Goal: Task Accomplishment & Management: Use online tool/utility

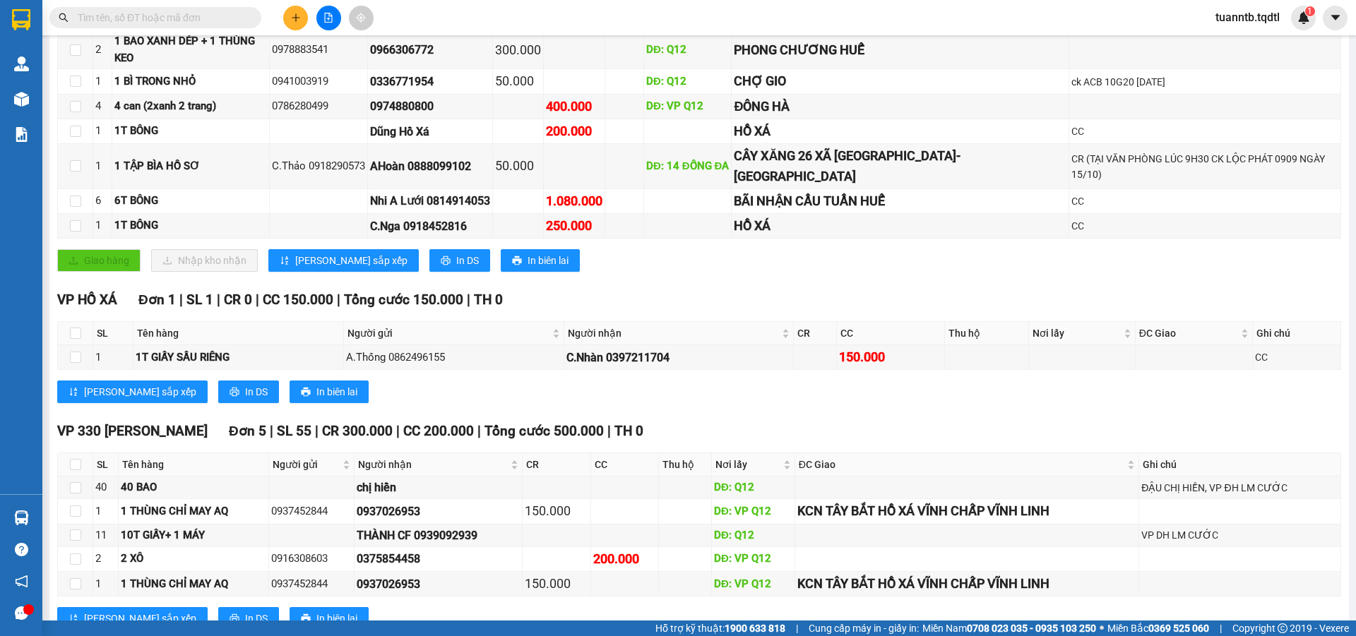
scroll to position [9, 0]
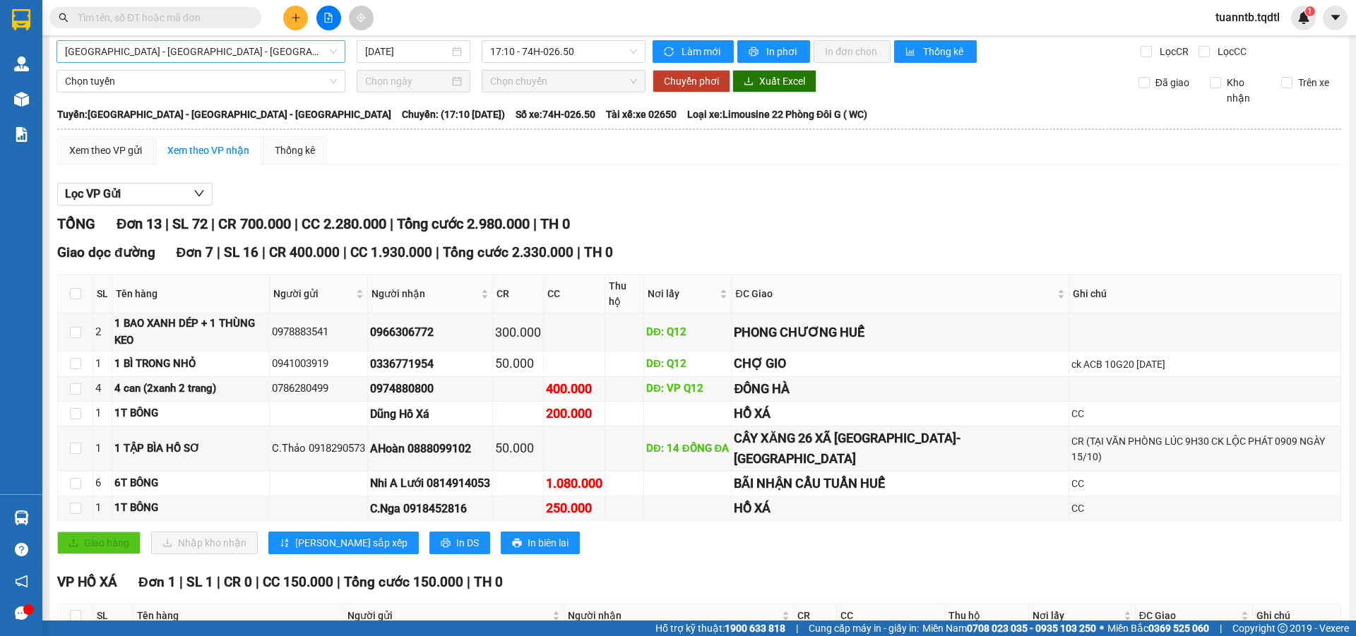
click at [290, 59] on span "[GEOGRAPHIC_DATA] - [GEOGRAPHIC_DATA] - [GEOGRAPHIC_DATA]" at bounding box center [201, 51] width 272 height 21
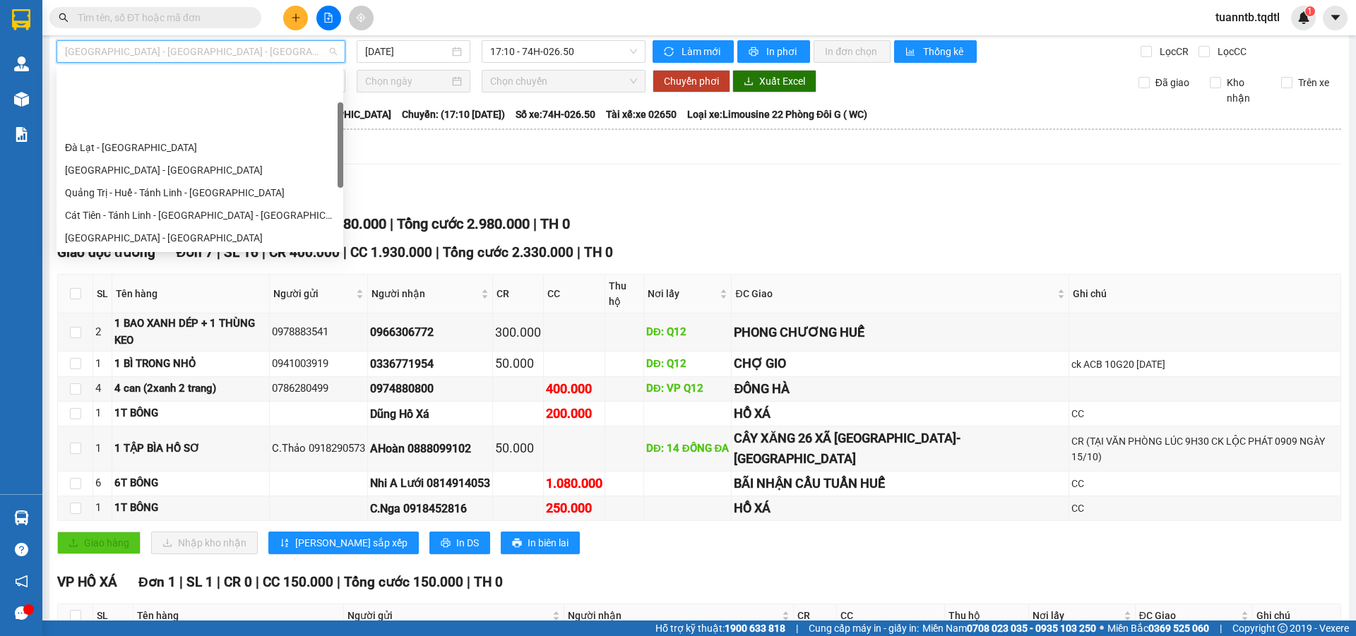
scroll to position [90, 0]
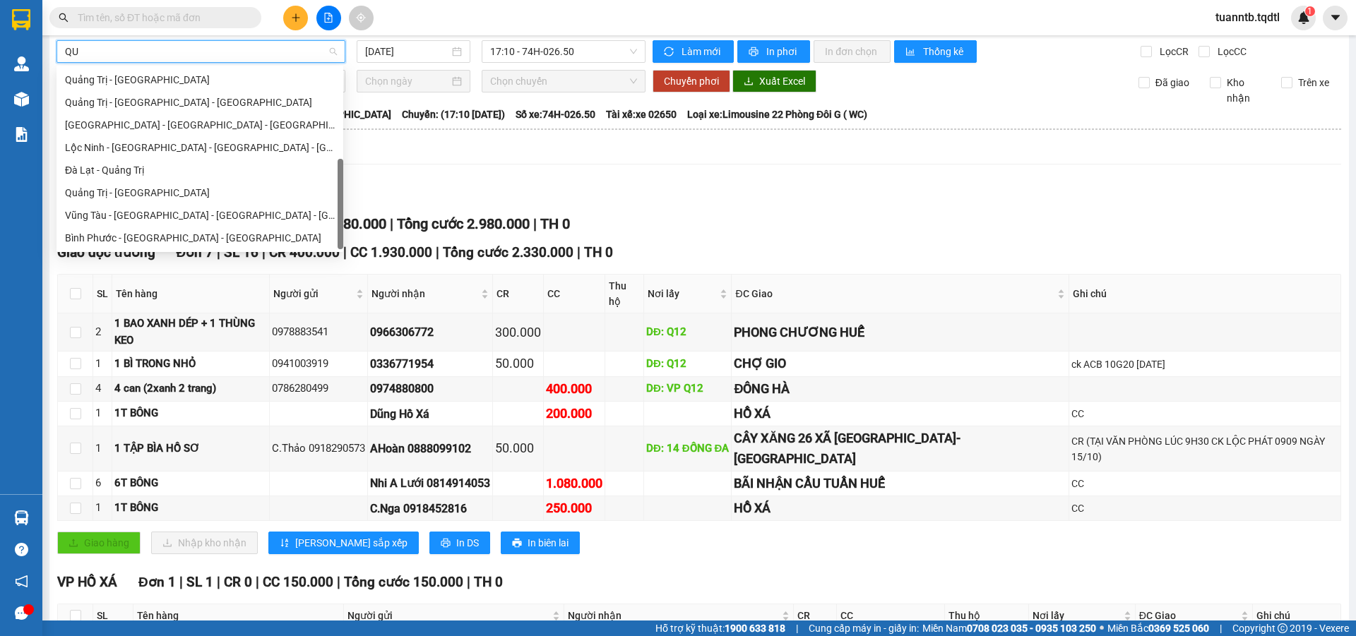
type input "QUA"
click at [108, 194] on div "Quảng Trị - [GEOGRAPHIC_DATA]" at bounding box center [200, 193] width 270 height 16
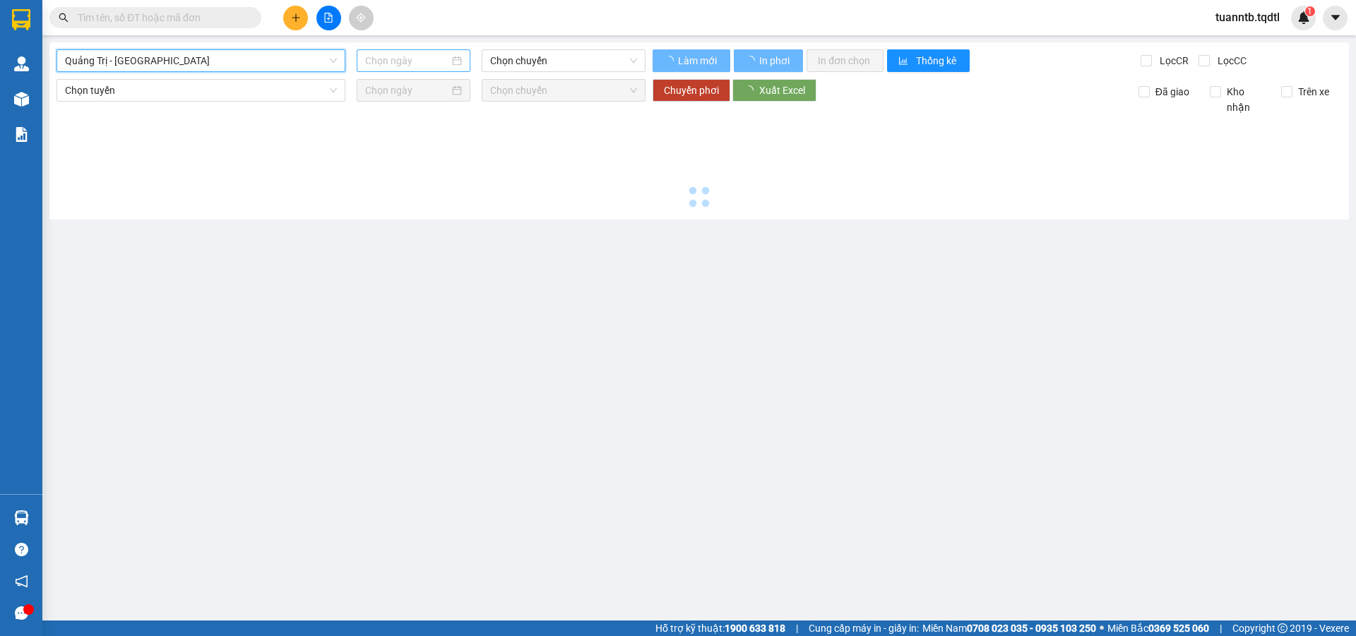
scroll to position [0, 0]
type input "[DATE]"
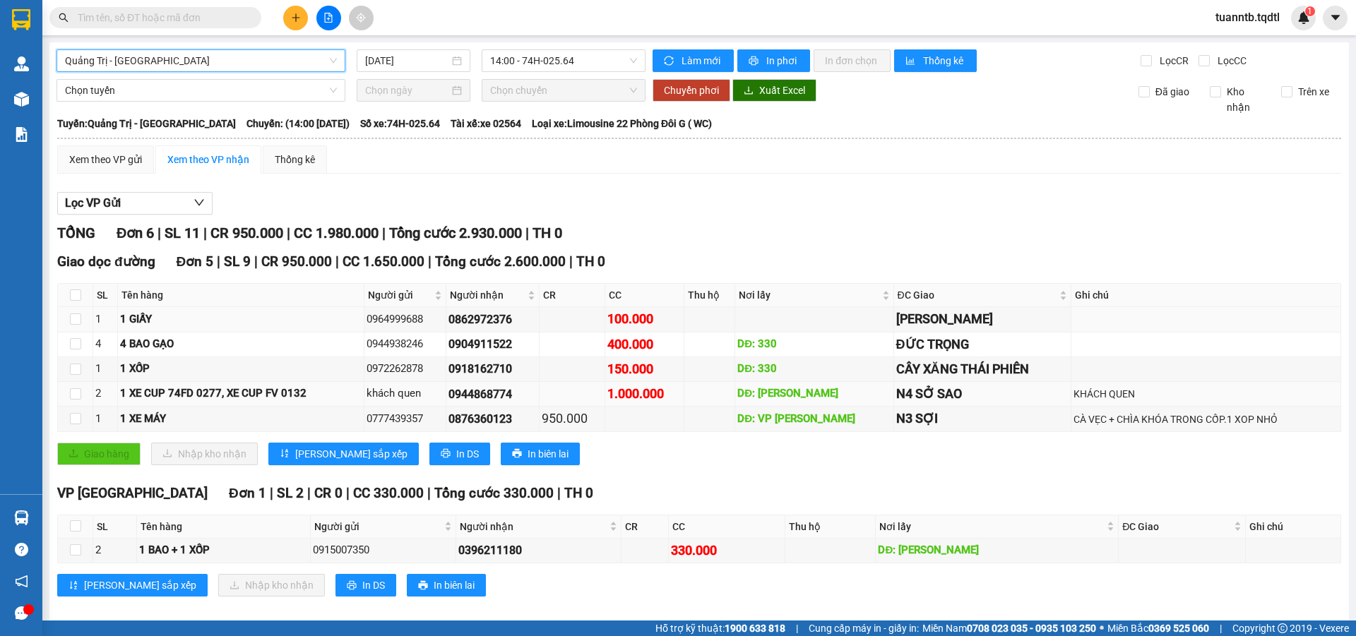
scroll to position [16, 0]
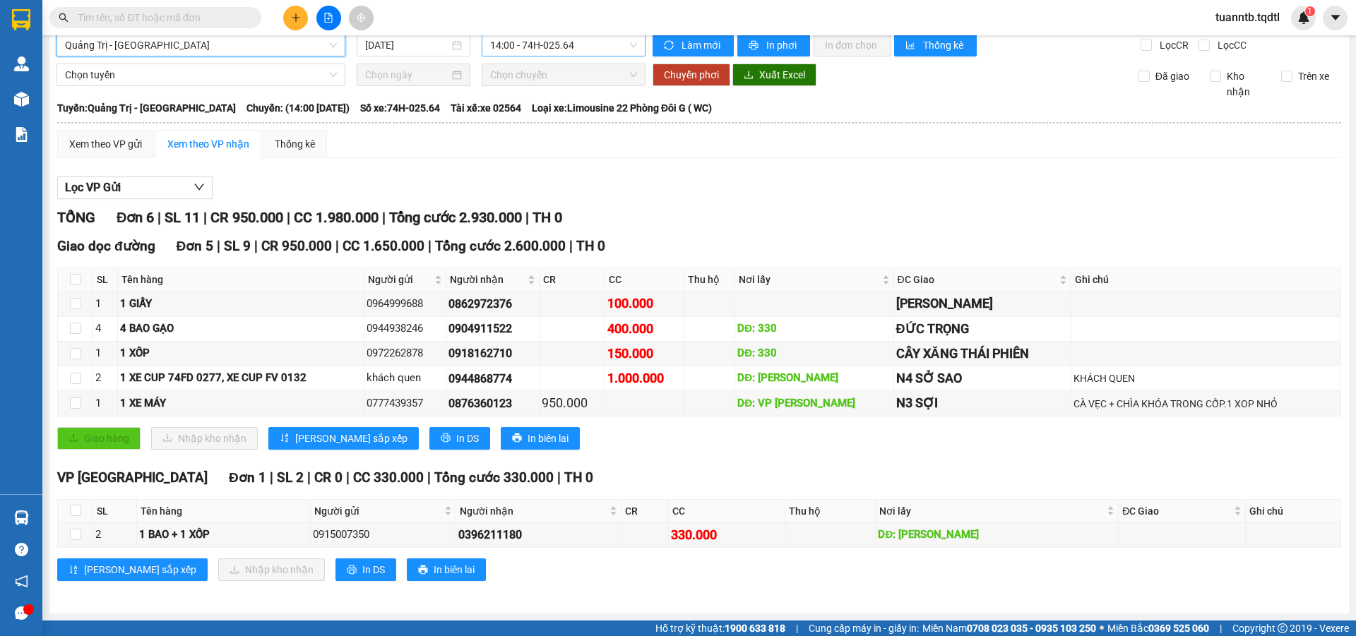
click at [566, 54] on span "14:00 - 74H-025.64" at bounding box center [563, 45] width 147 height 21
click at [859, 253] on div "Giao dọc đường Đơn 5 | SL 9 | CR 950.000 | CC 1.650.000 | Tổng cước 2.600.000 |…" at bounding box center [699, 246] width 1284 height 21
drag, startPoint x: 830, startPoint y: 379, endPoint x: 828, endPoint y: 388, distance: 9.3
drag, startPoint x: 828, startPoint y: 388, endPoint x: 795, endPoint y: 393, distance: 34.3
click at [795, 393] on td "DĐ: VP [PERSON_NAME]" at bounding box center [814, 403] width 158 height 25
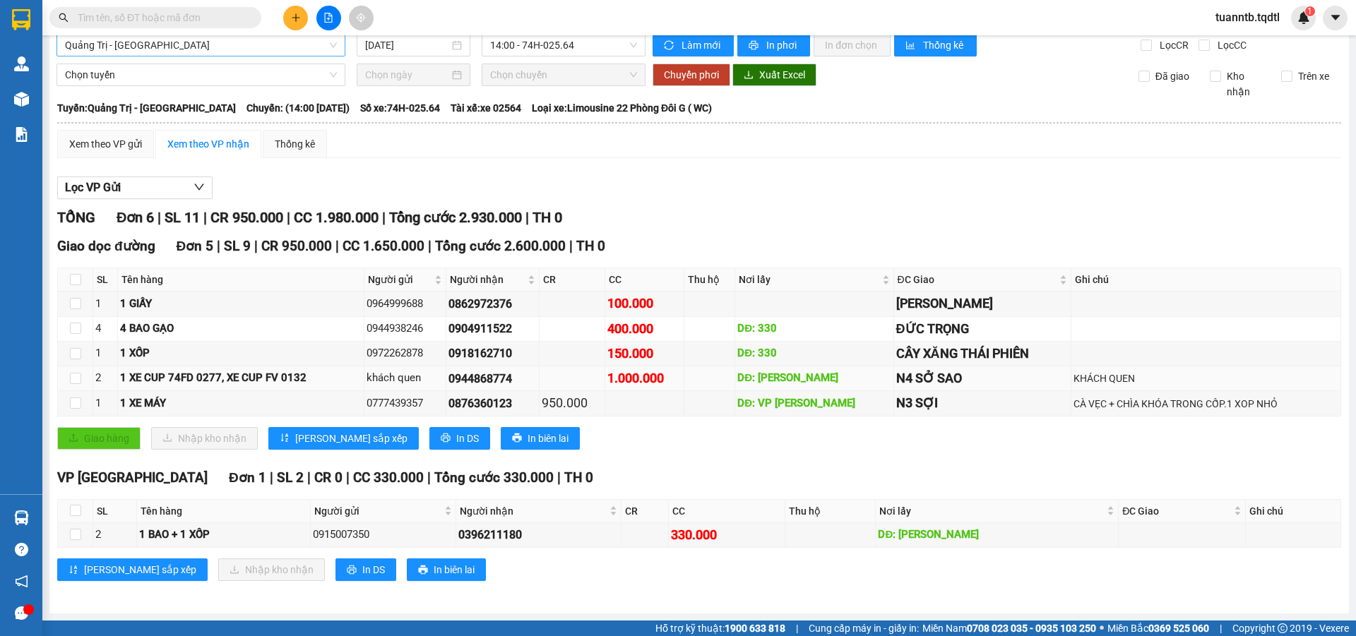
click at [90, 376] on td at bounding box center [75, 379] width 35 height 25
click at [76, 381] on input "checkbox" at bounding box center [75, 378] width 11 height 11
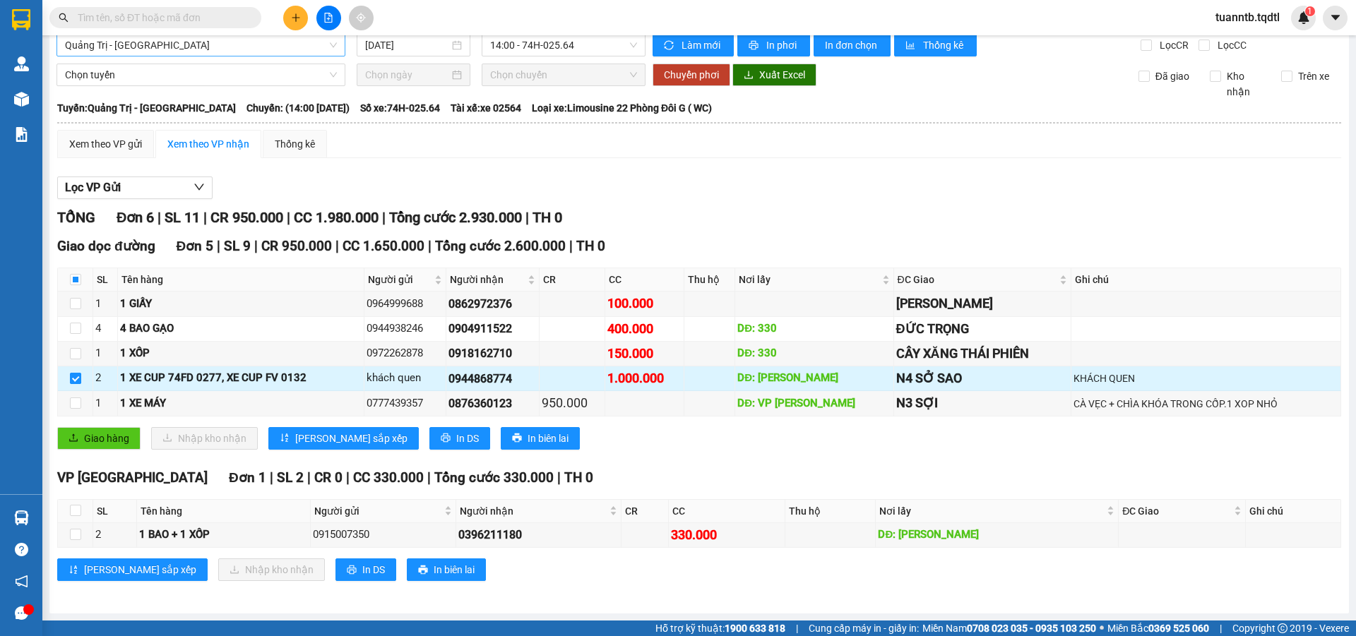
click at [76, 382] on input "checkbox" at bounding box center [75, 378] width 11 height 11
checkbox input "false"
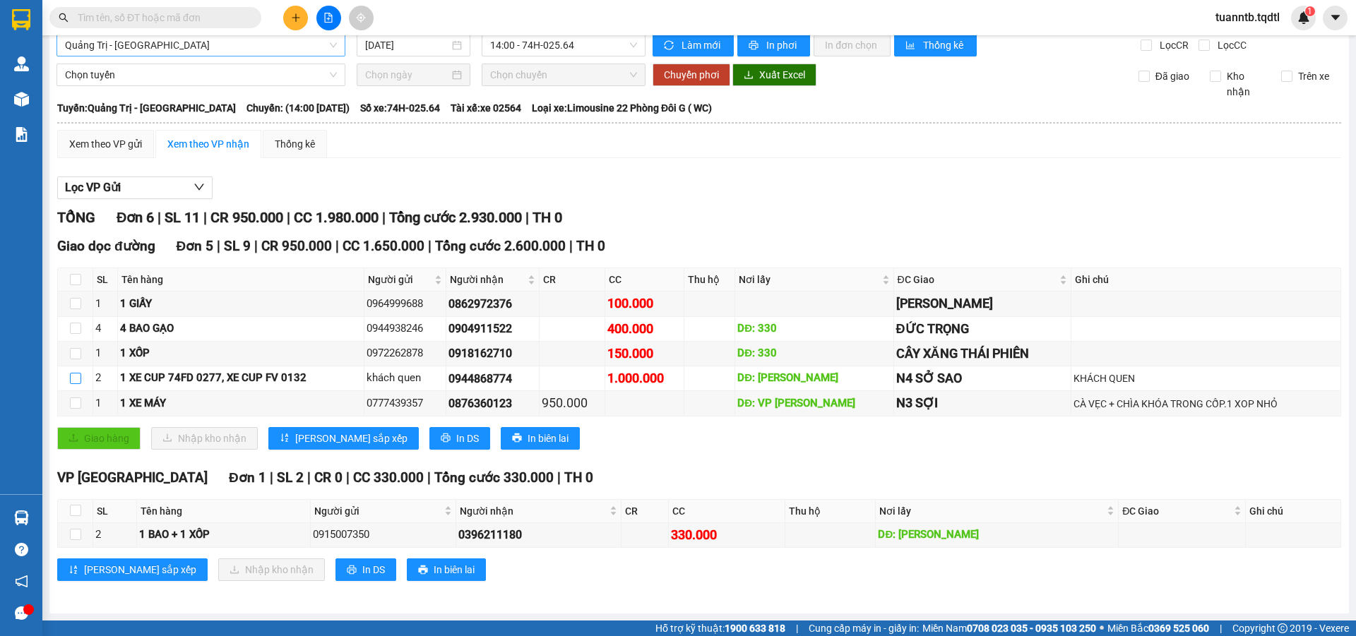
scroll to position [0, 0]
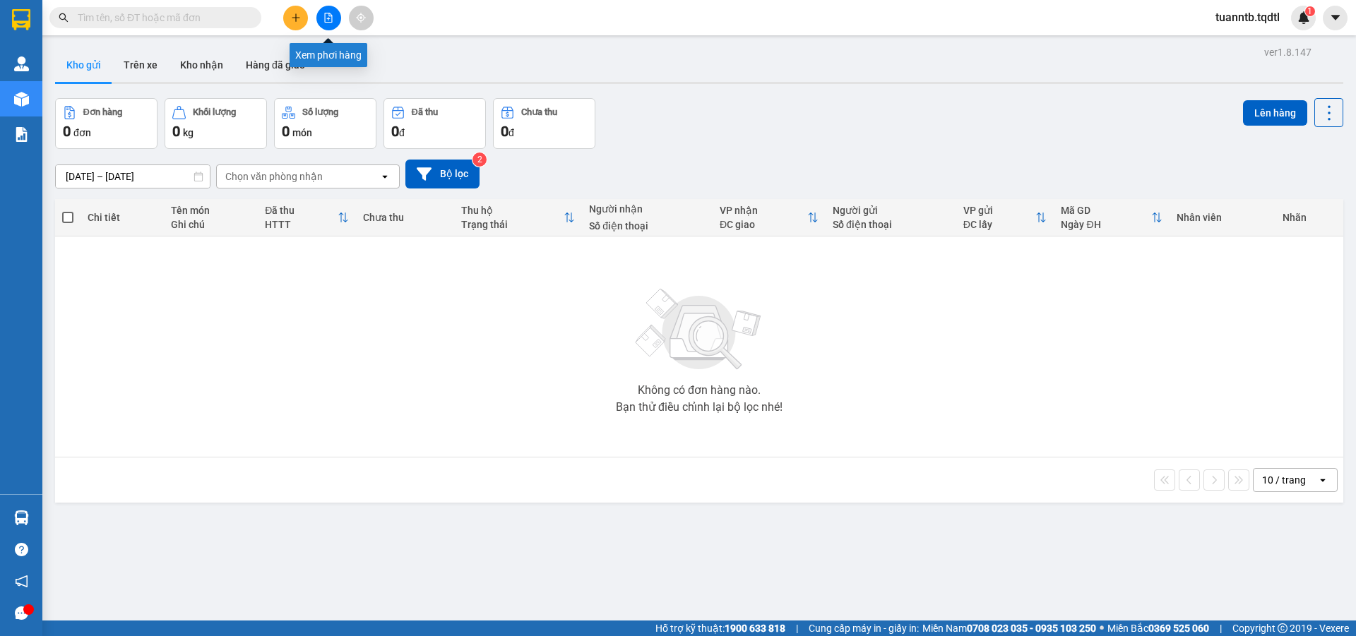
click at [321, 21] on button at bounding box center [328, 18] width 25 height 25
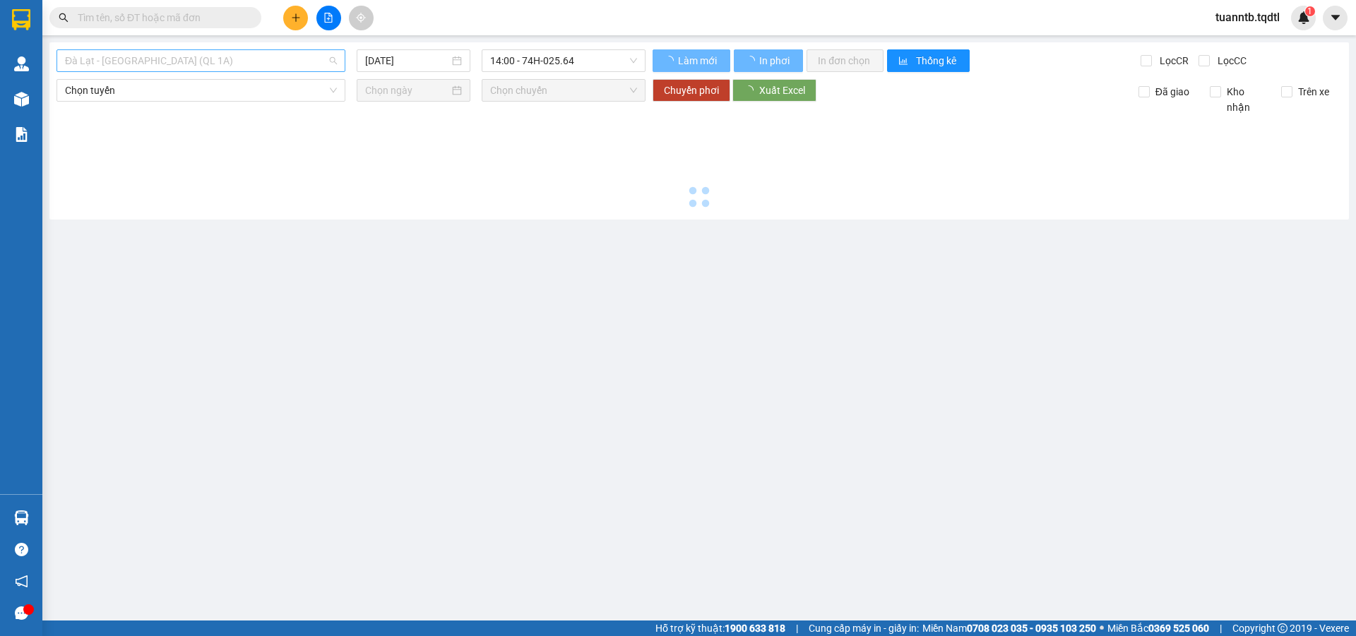
click at [234, 64] on span "Đà Lạt - [GEOGRAPHIC_DATA] (QL 1A)" at bounding box center [201, 60] width 272 height 21
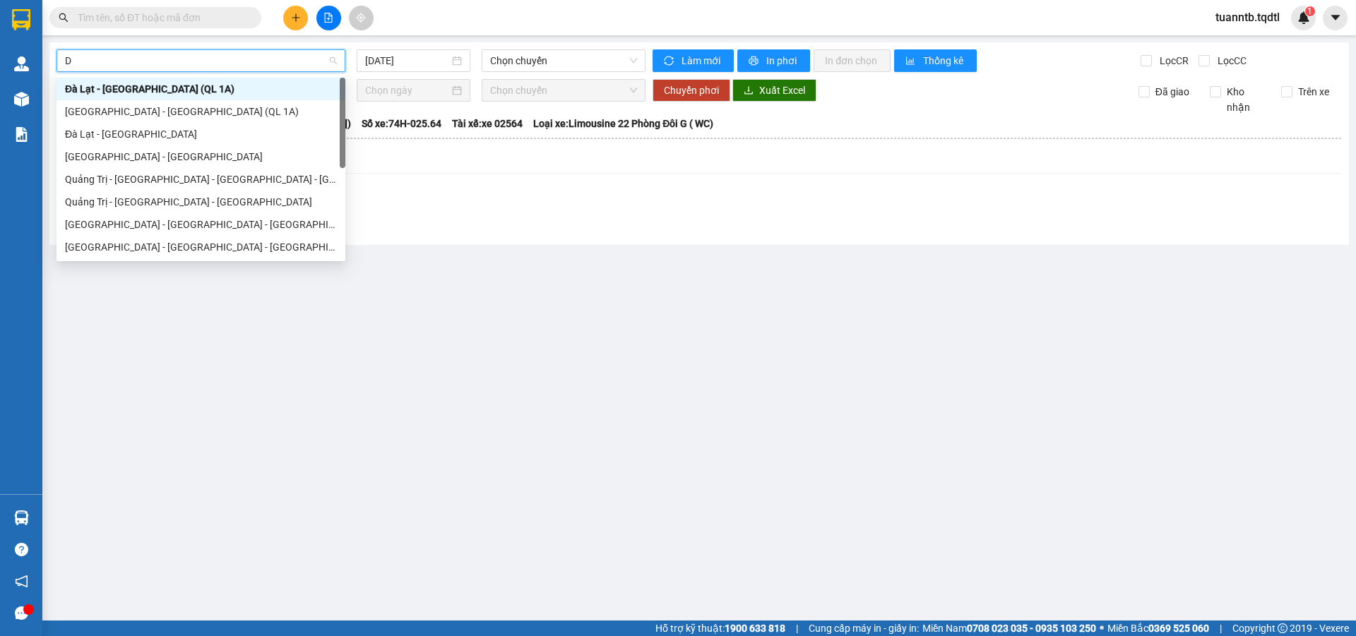
type input "DA"
click at [160, 142] on div "Đà Lạt - [GEOGRAPHIC_DATA]" at bounding box center [201, 134] width 289 height 23
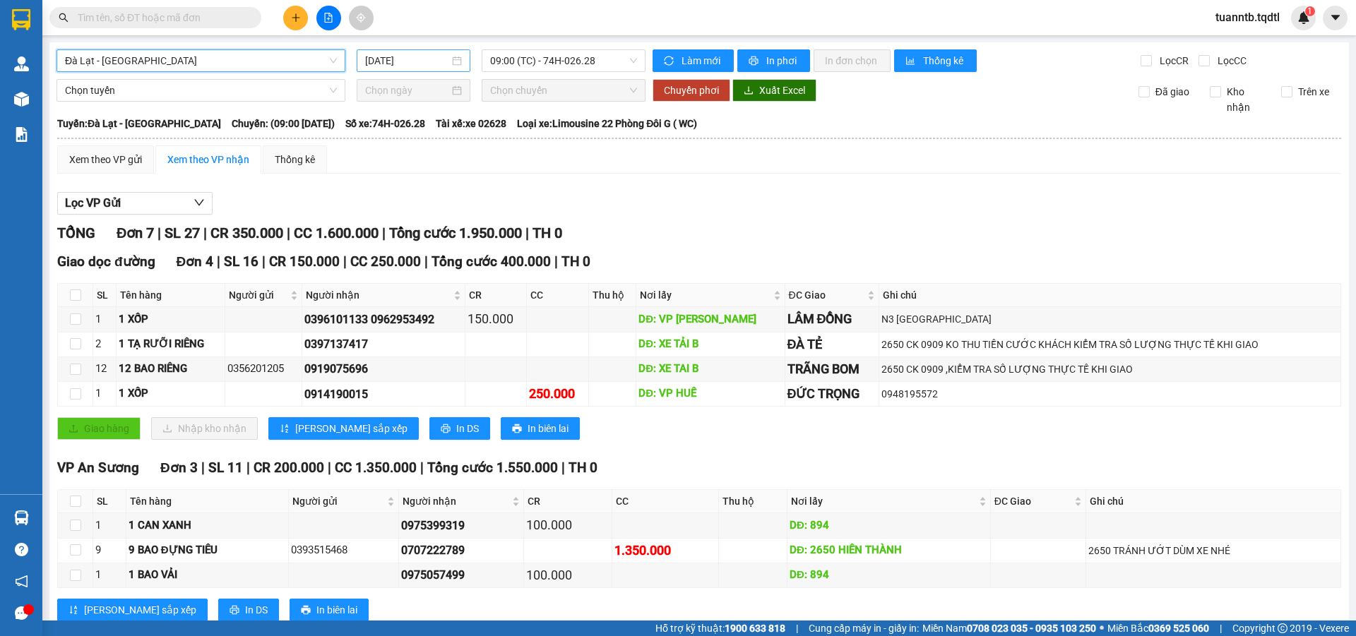
click at [418, 63] on input "[DATE]" at bounding box center [407, 61] width 84 height 16
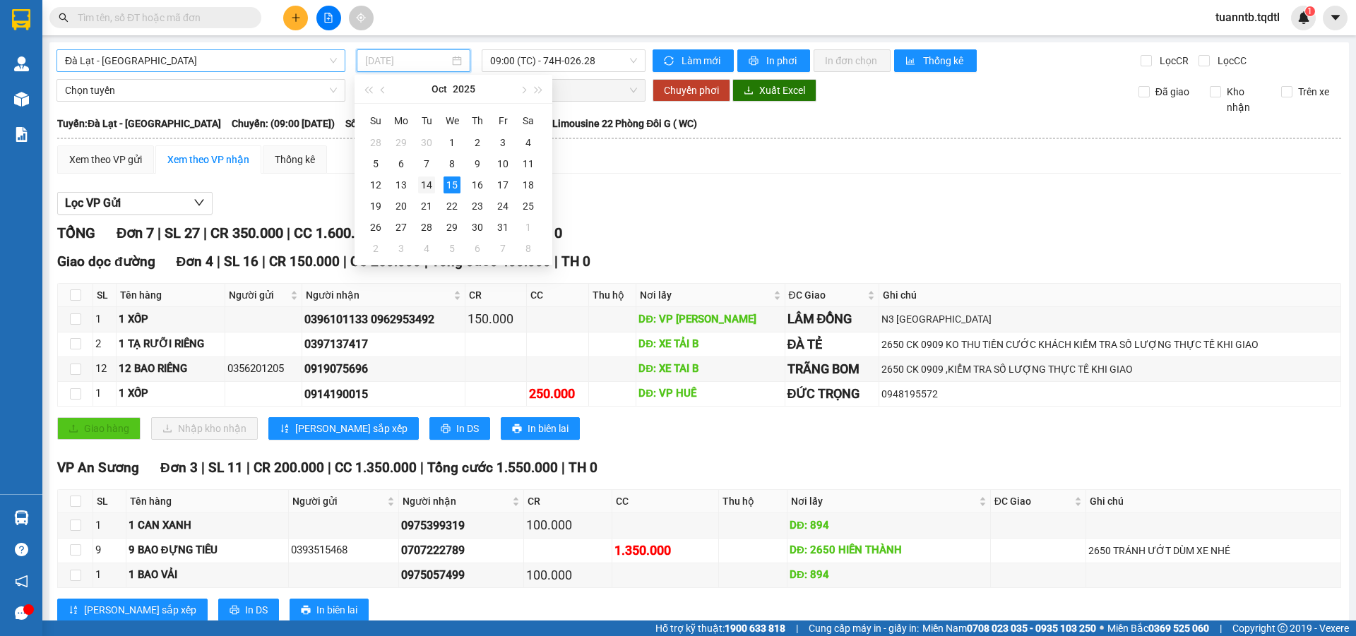
click at [437, 184] on td "14" at bounding box center [426, 184] width 25 height 21
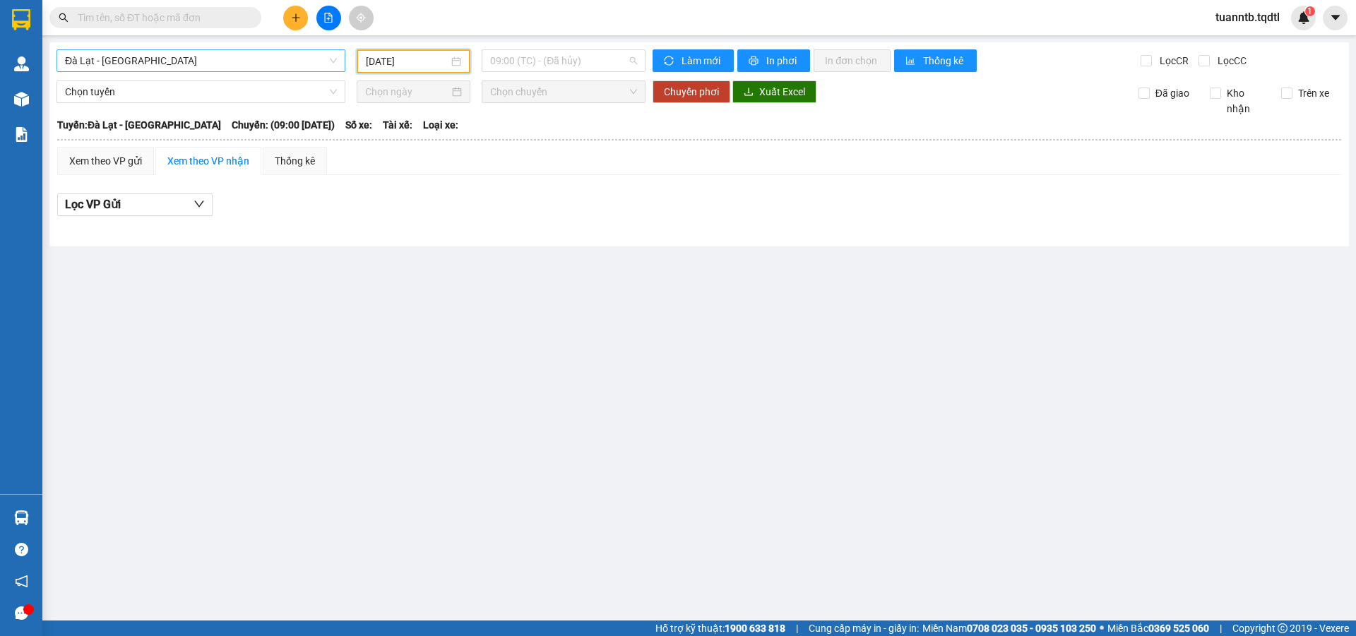
drag, startPoint x: 603, startPoint y: 67, endPoint x: 580, endPoint y: 167, distance: 103.0
click at [602, 67] on span "09:00 (TC) - (Đã hủy)" at bounding box center [563, 60] width 147 height 21
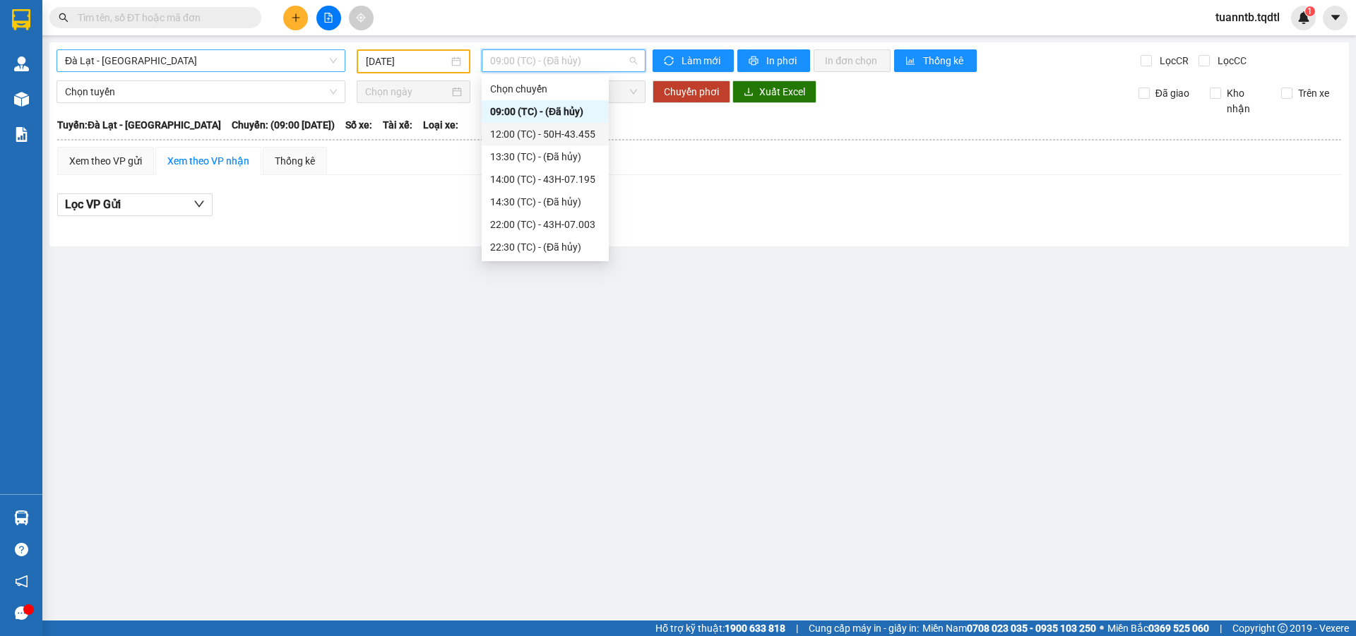
click at [581, 136] on div "12:00 (TC) - 50H-43.455" at bounding box center [545, 134] width 110 height 16
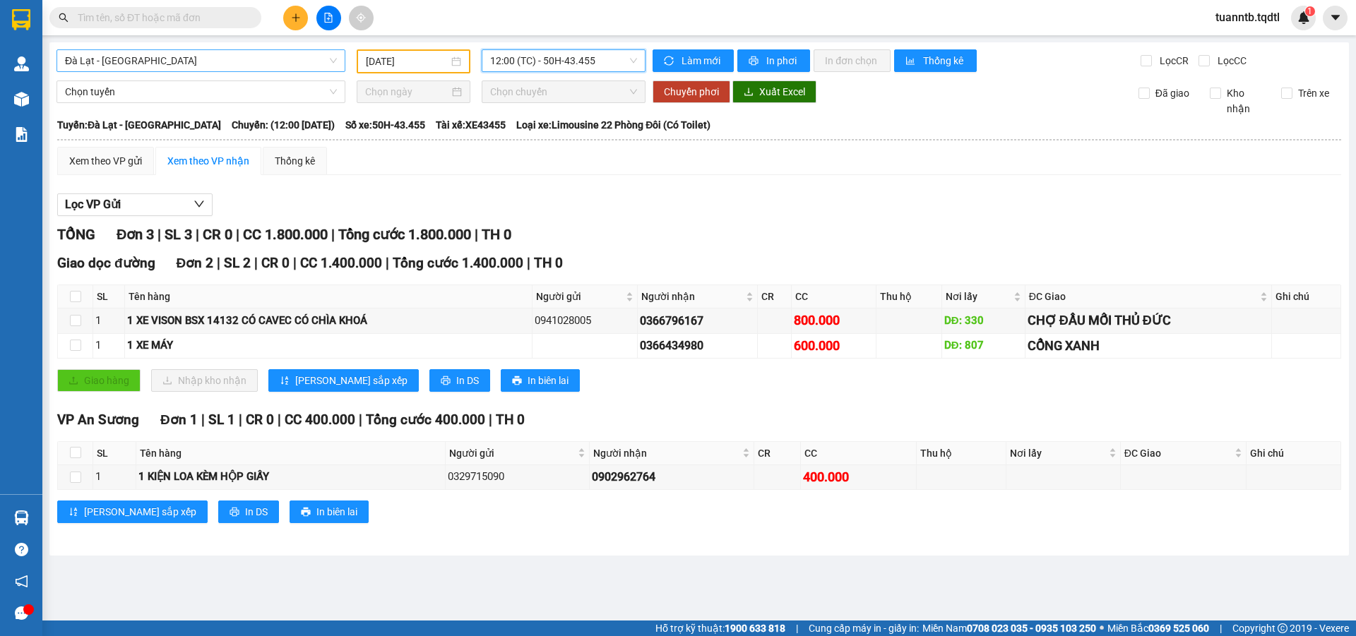
click at [424, 69] on input "[DATE]" at bounding box center [407, 62] width 83 height 16
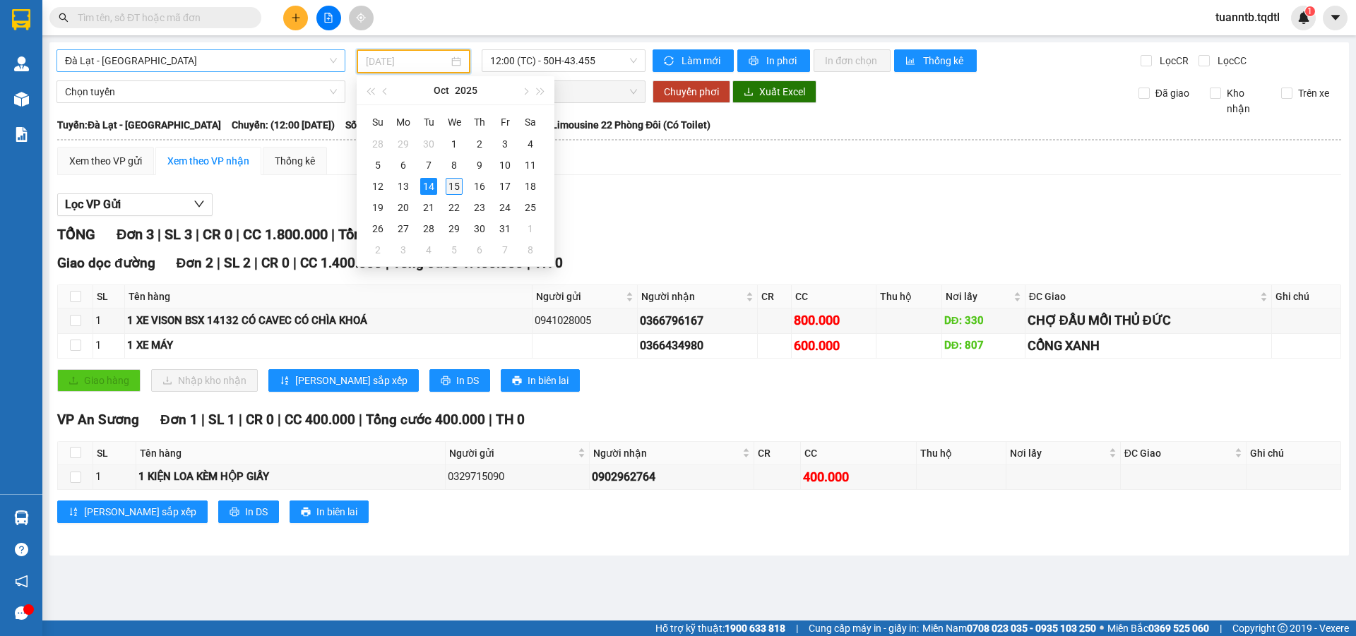
click at [461, 186] on div "15" at bounding box center [454, 186] width 17 height 17
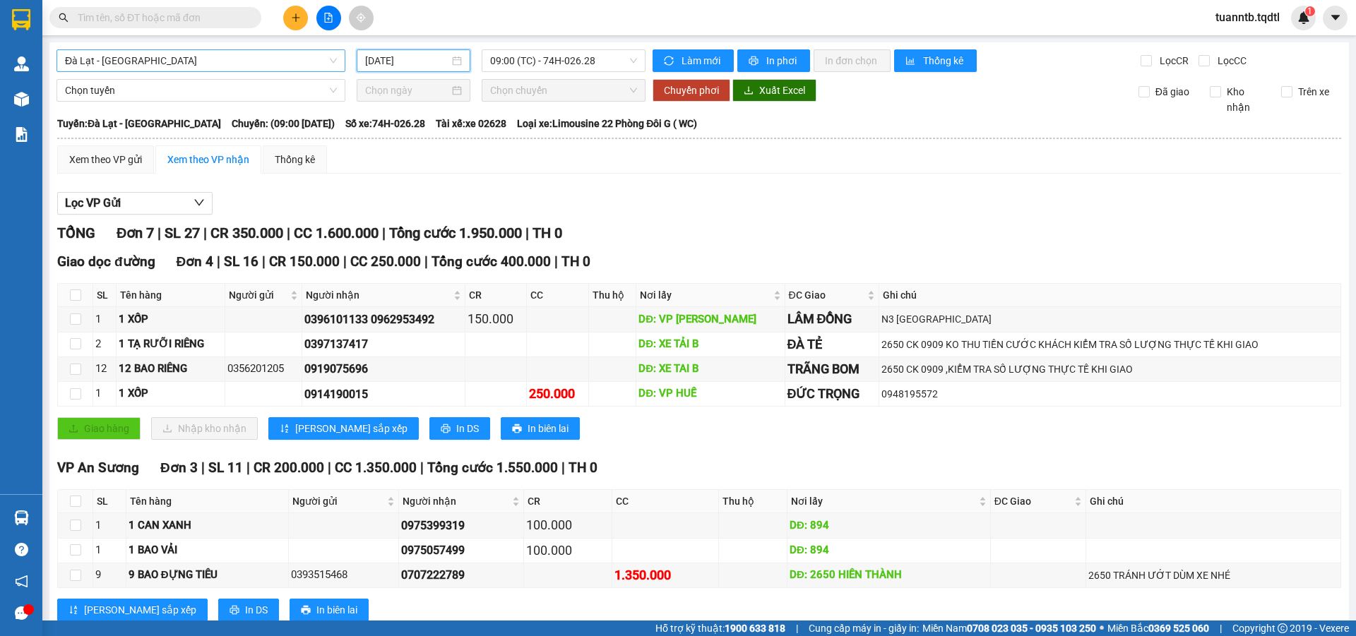
drag, startPoint x: 805, startPoint y: 163, endPoint x: 388, endPoint y: 32, distance: 436.9
click at [422, 59] on input "[DATE]" at bounding box center [407, 61] width 84 height 16
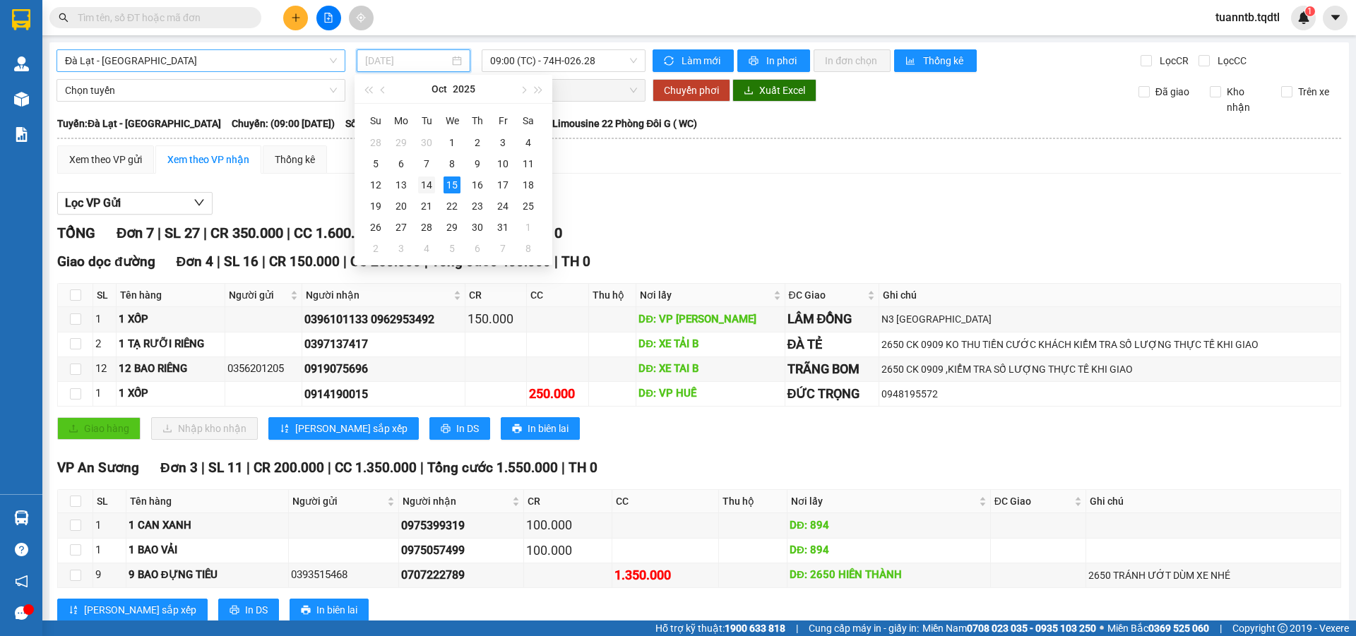
click at [432, 180] on div "14" at bounding box center [426, 185] width 17 height 17
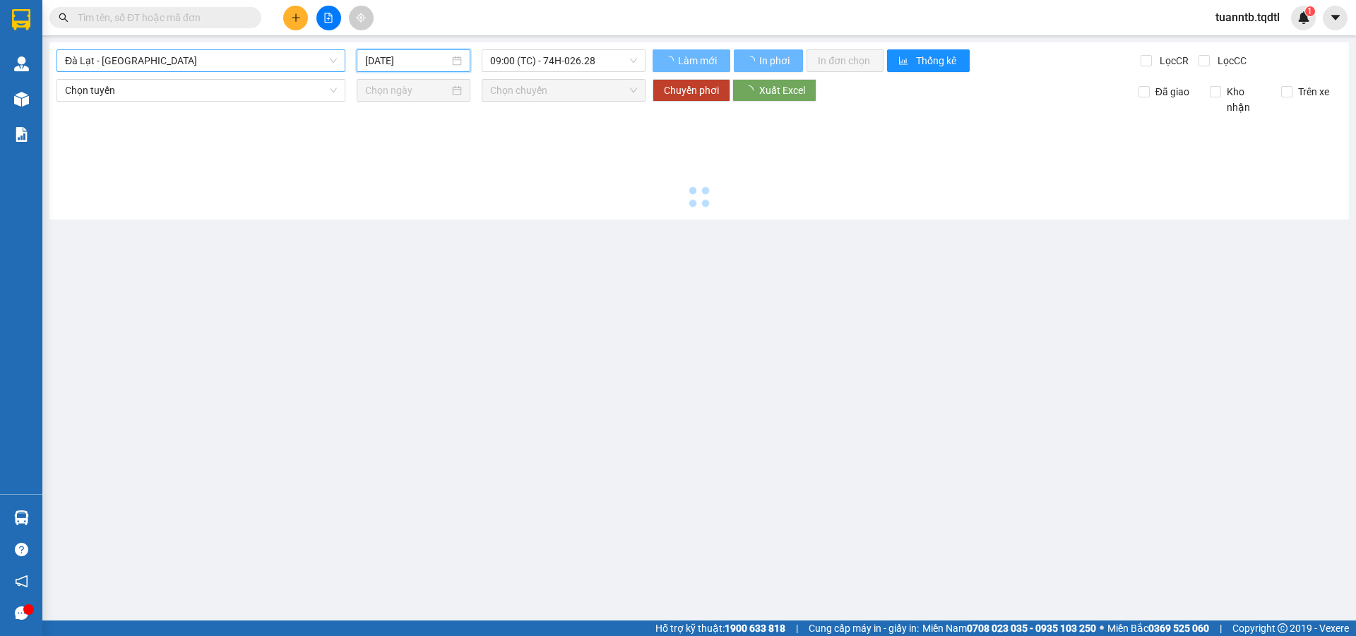
type input "[DATE]"
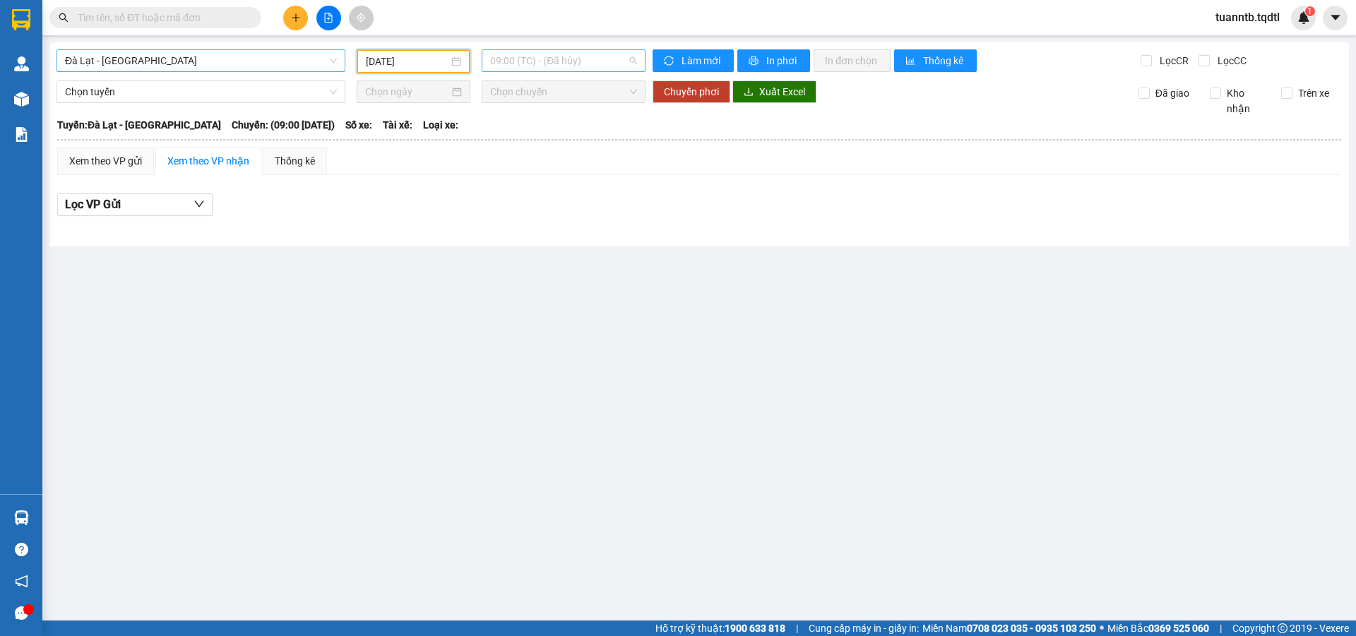
click at [574, 66] on span "09:00 (TC) - (Đã hủy)" at bounding box center [563, 60] width 147 height 21
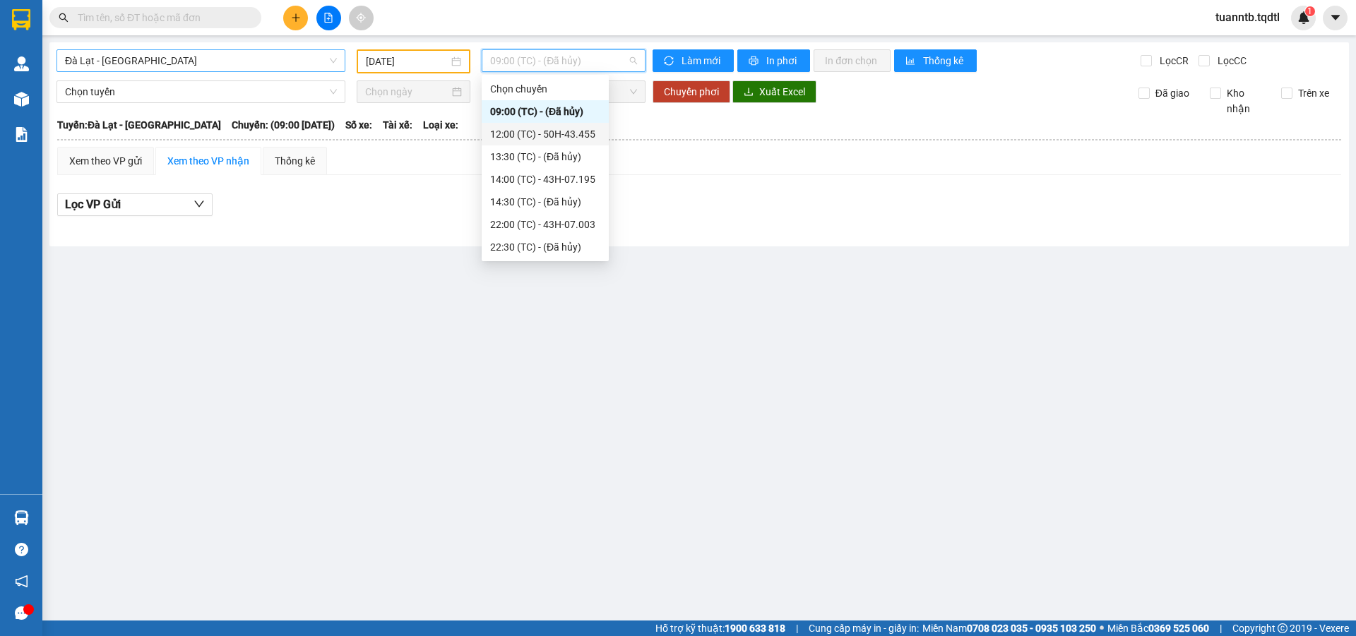
click at [566, 126] on div "12:00 (TC) - 50H-43.455" at bounding box center [545, 134] width 127 height 23
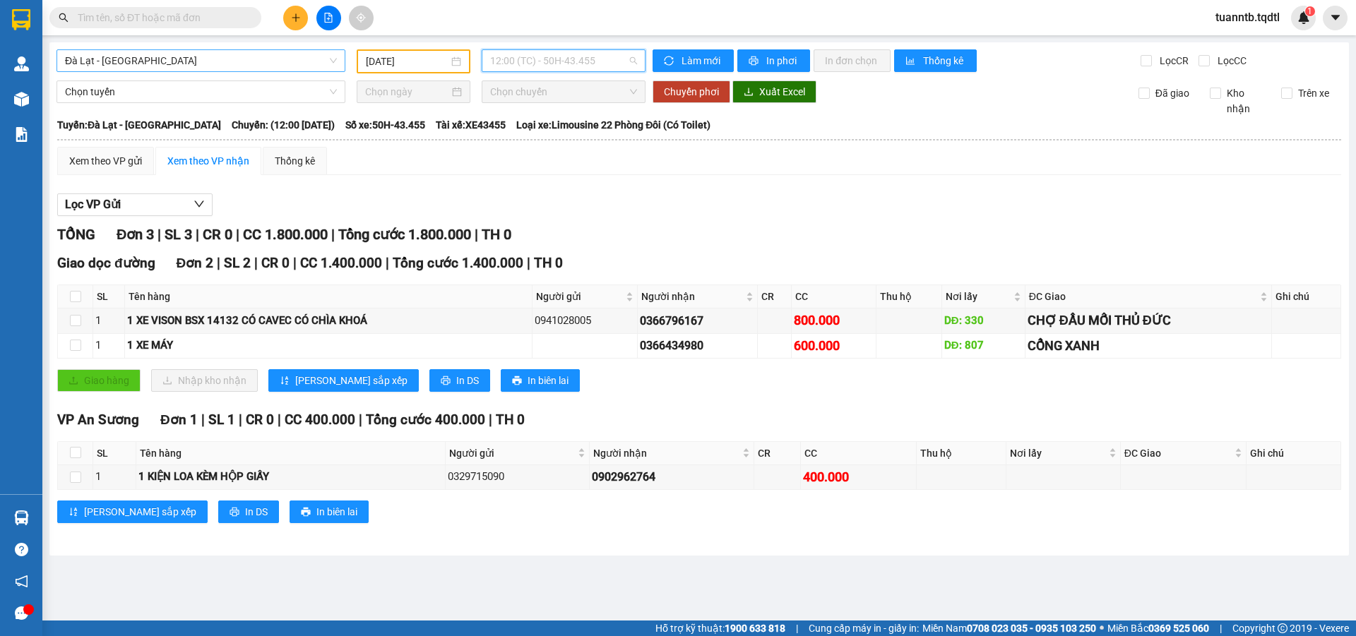
click at [581, 62] on span "12:00 (TC) - 50H-43.455" at bounding box center [563, 60] width 147 height 21
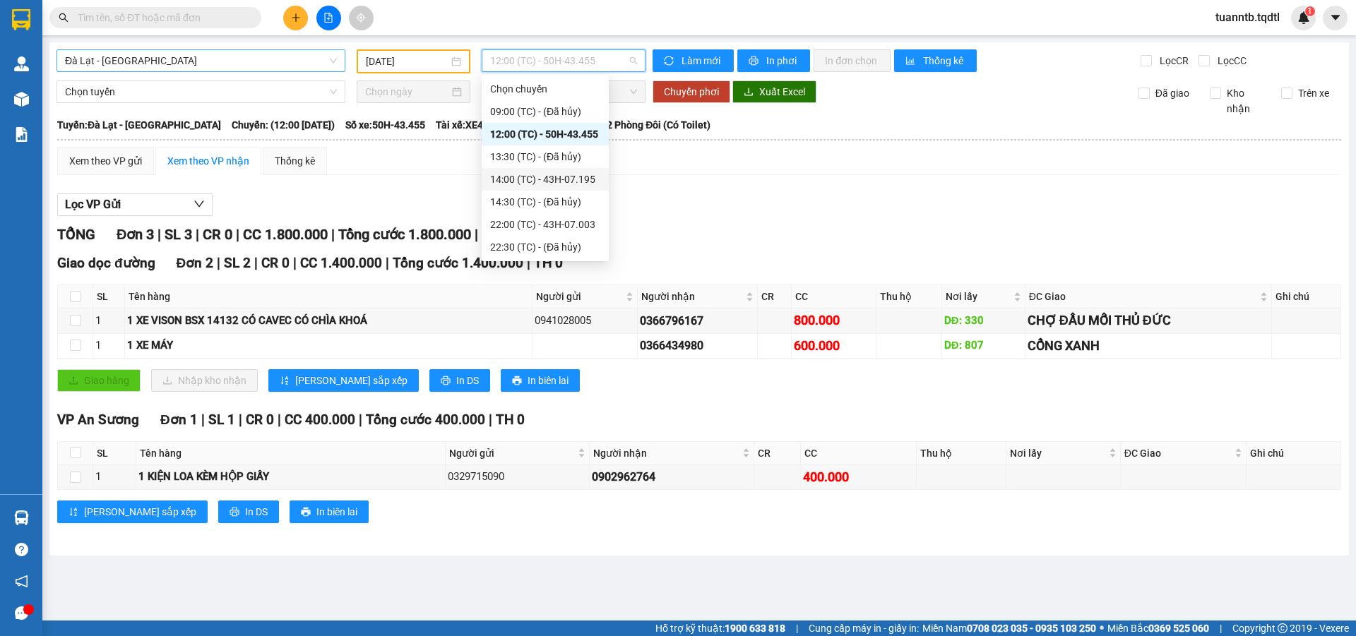
click at [540, 176] on div "14:00 (TC) - 43H-07.195" at bounding box center [545, 180] width 110 height 16
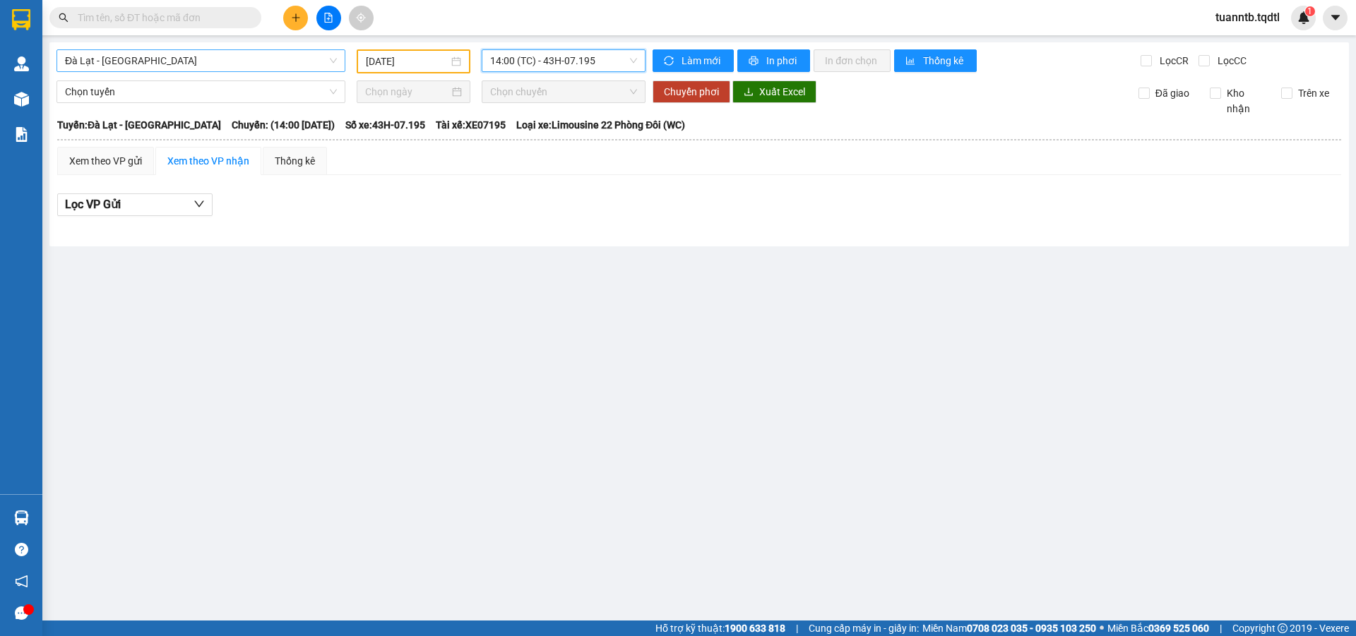
click at [548, 59] on span "14:00 (TC) - 43H-07.195" at bounding box center [563, 60] width 147 height 21
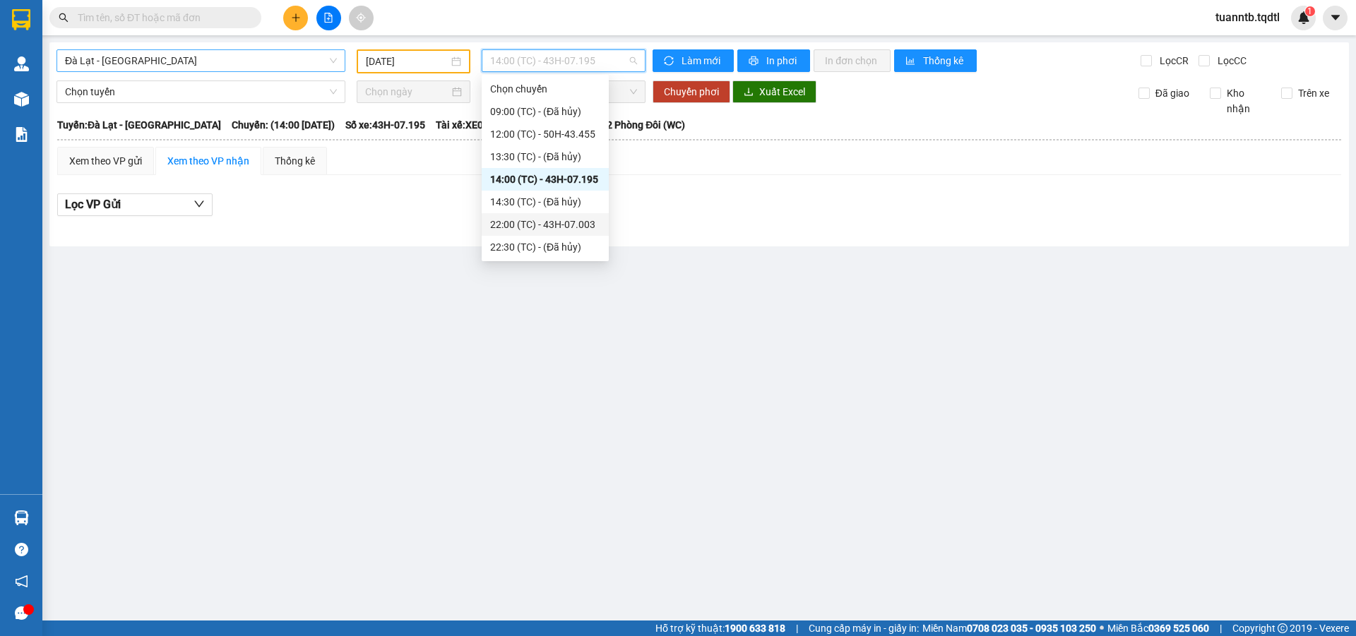
click at [589, 232] on div "22:00 (TC) - 43H-07.003" at bounding box center [545, 224] width 127 height 23
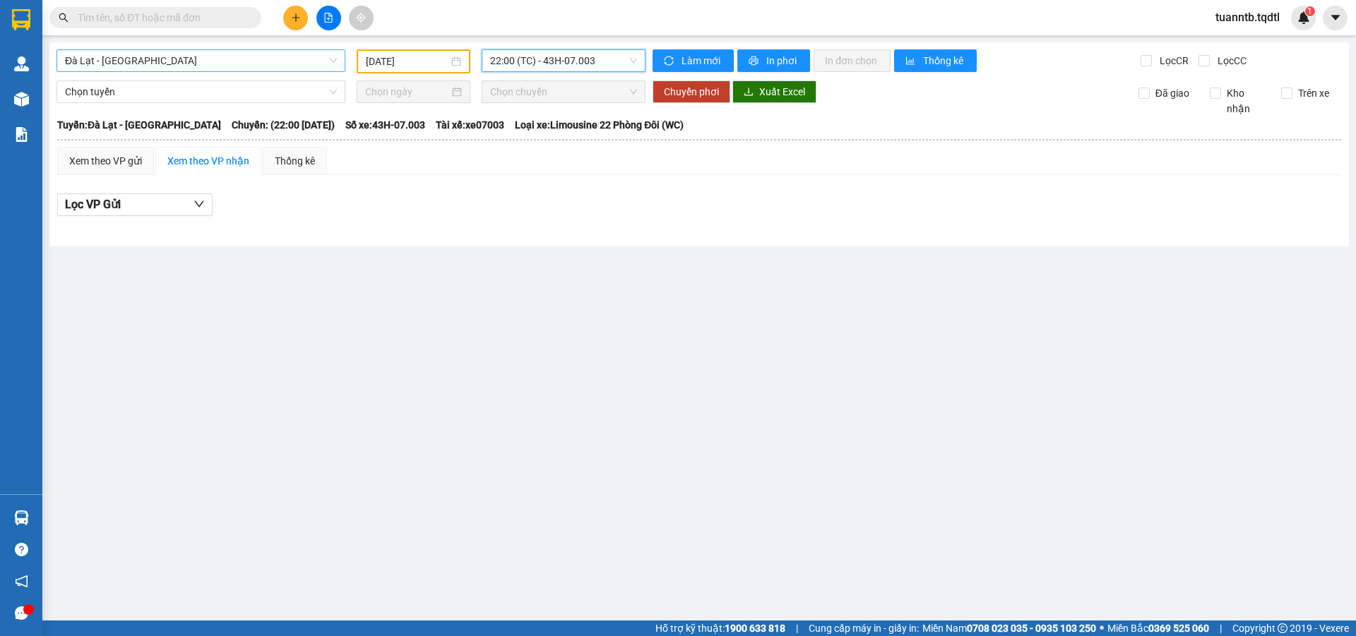
click at [550, 59] on span "22:00 (TC) - 43H-07.003" at bounding box center [563, 60] width 147 height 21
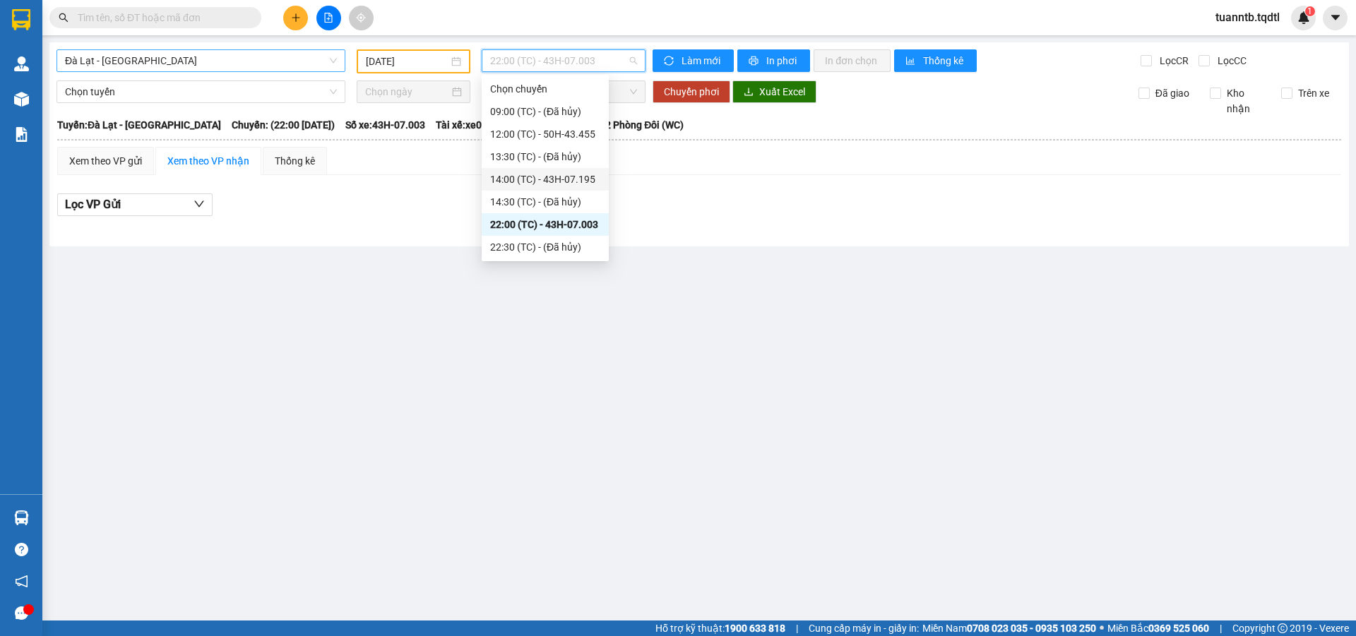
click at [583, 177] on div "14:00 (TC) - 43H-07.195" at bounding box center [545, 180] width 110 height 16
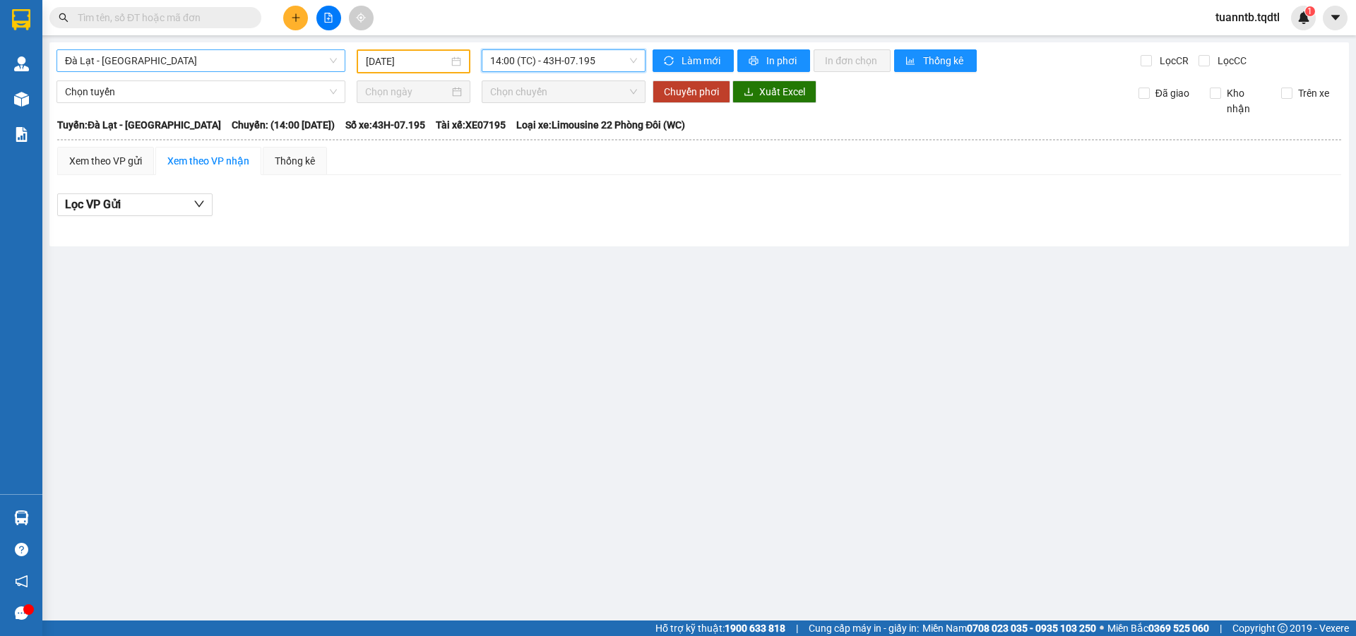
click at [612, 64] on span "14:00 (TC) - 43H-07.195" at bounding box center [563, 60] width 147 height 21
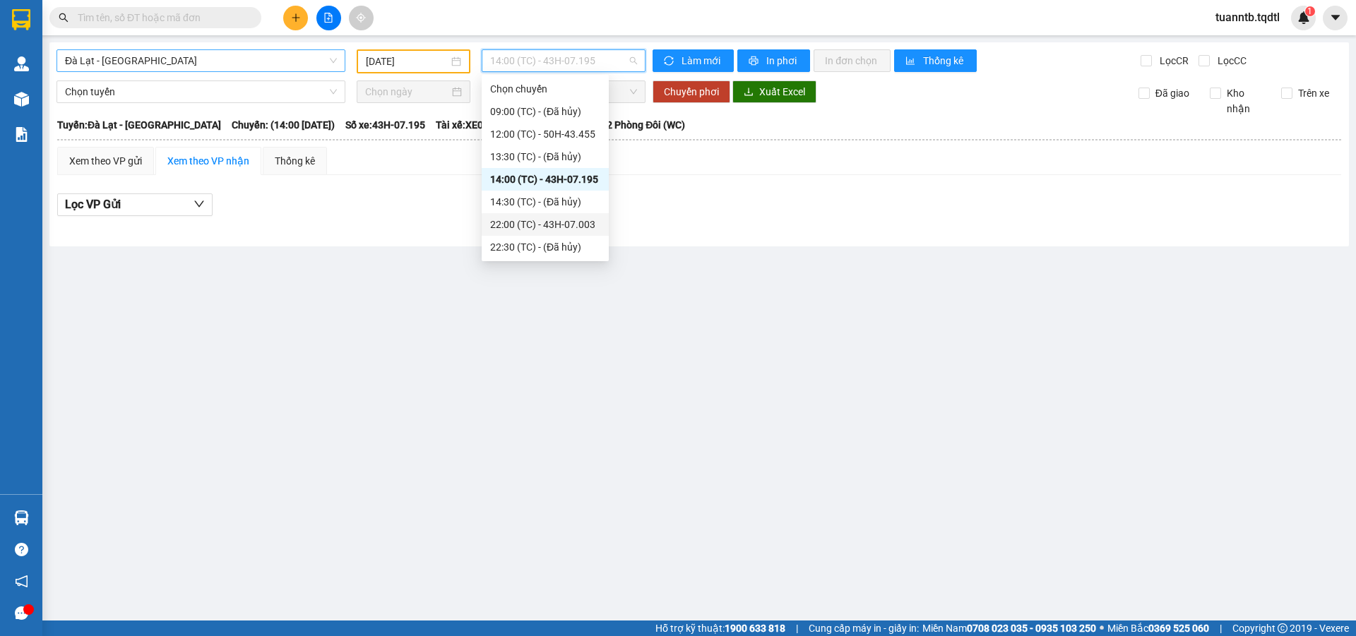
click at [581, 218] on div "22:00 (TC) - 43H-07.003" at bounding box center [545, 225] width 110 height 16
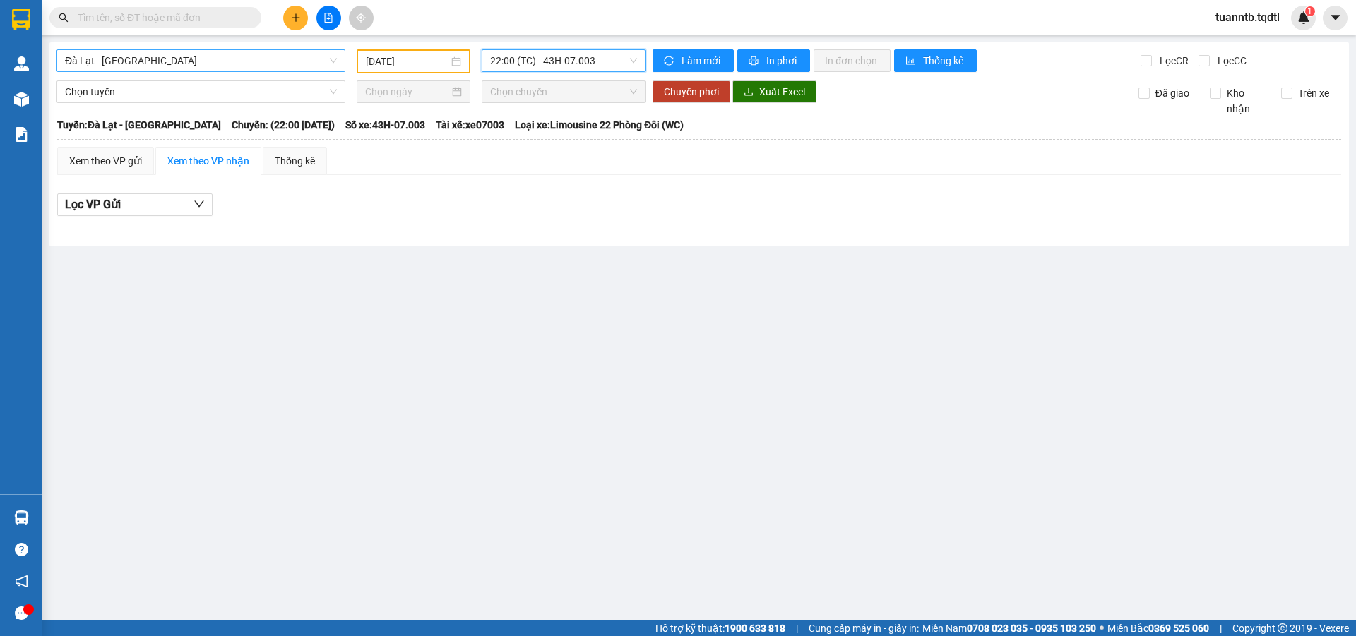
click at [273, 65] on span "Đà Lạt - [GEOGRAPHIC_DATA]" at bounding box center [201, 60] width 272 height 21
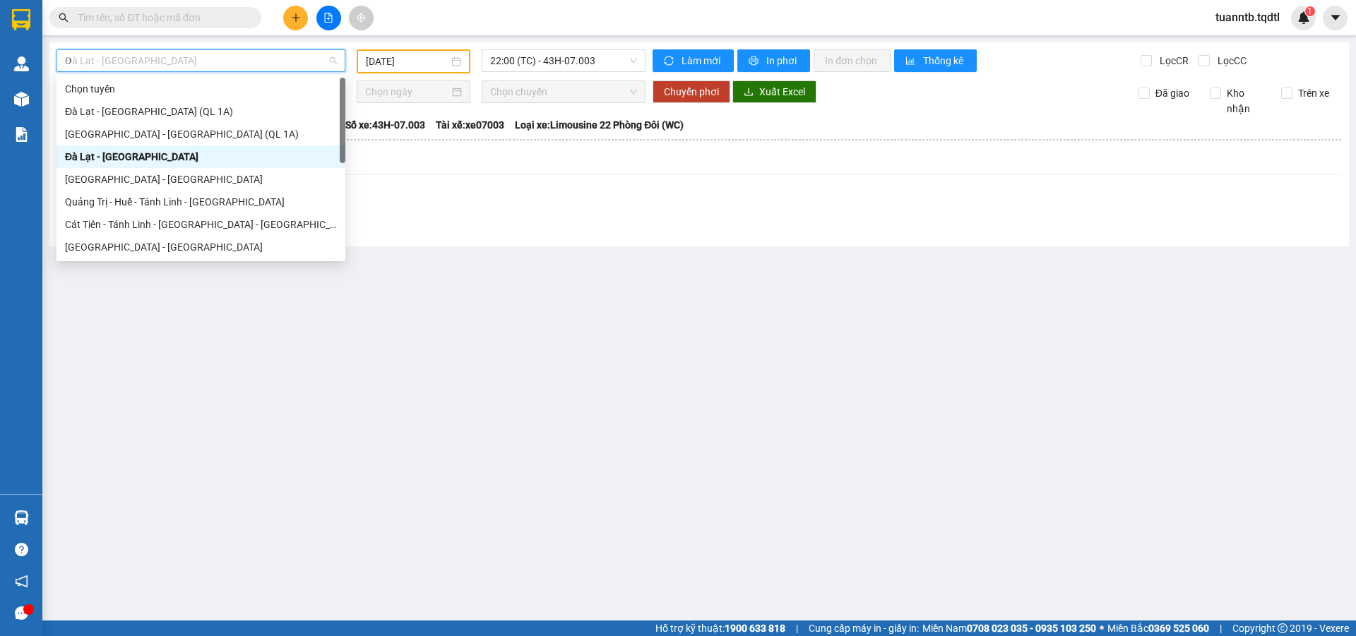
type input "Da"
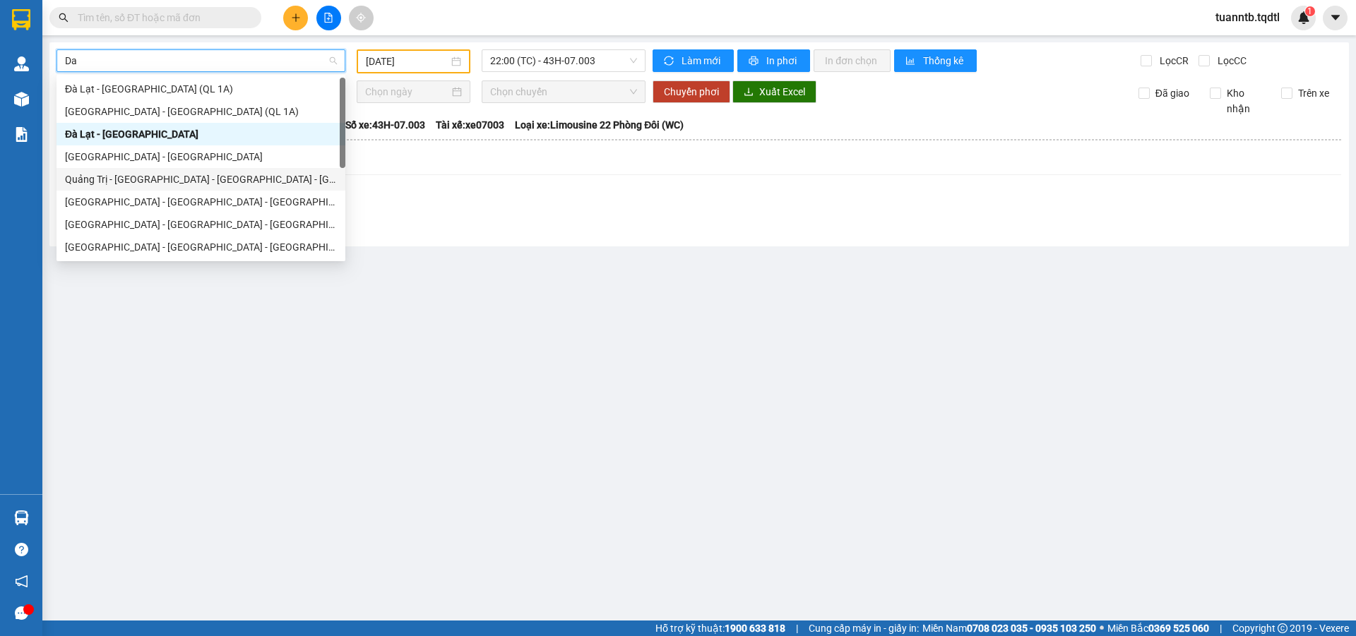
scroll to position [71, 0]
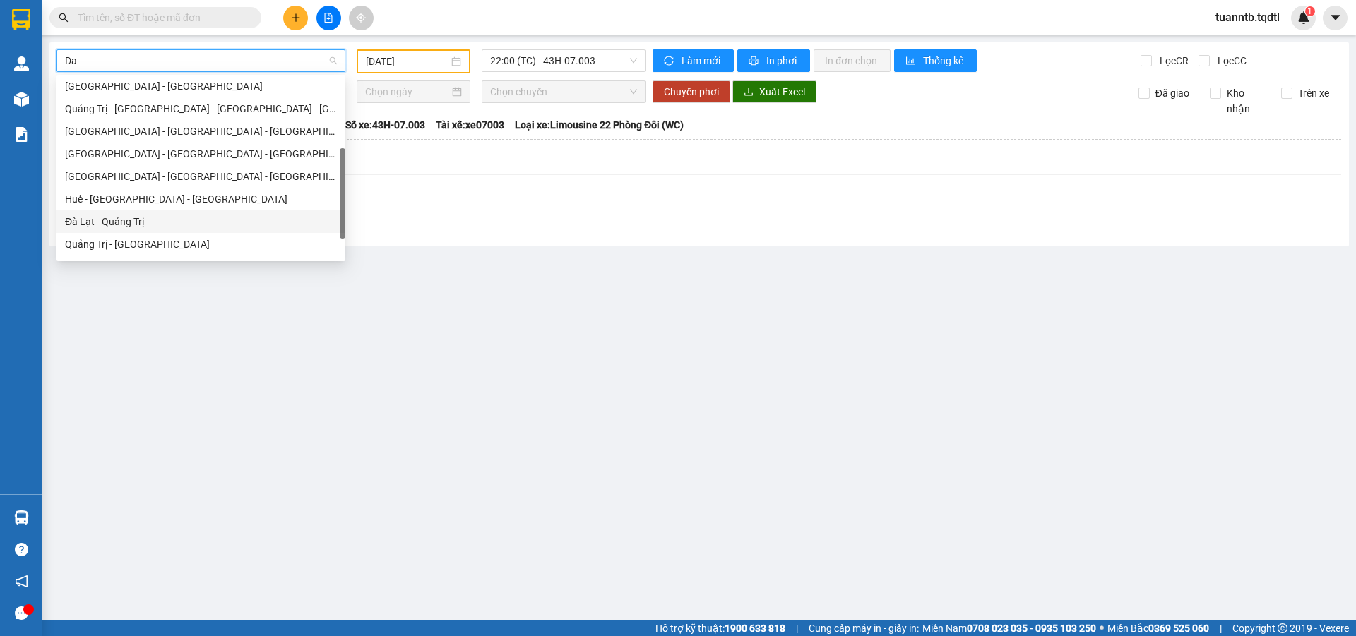
click at [133, 219] on div "Đà Lạt - Quảng Trị" at bounding box center [201, 222] width 272 height 16
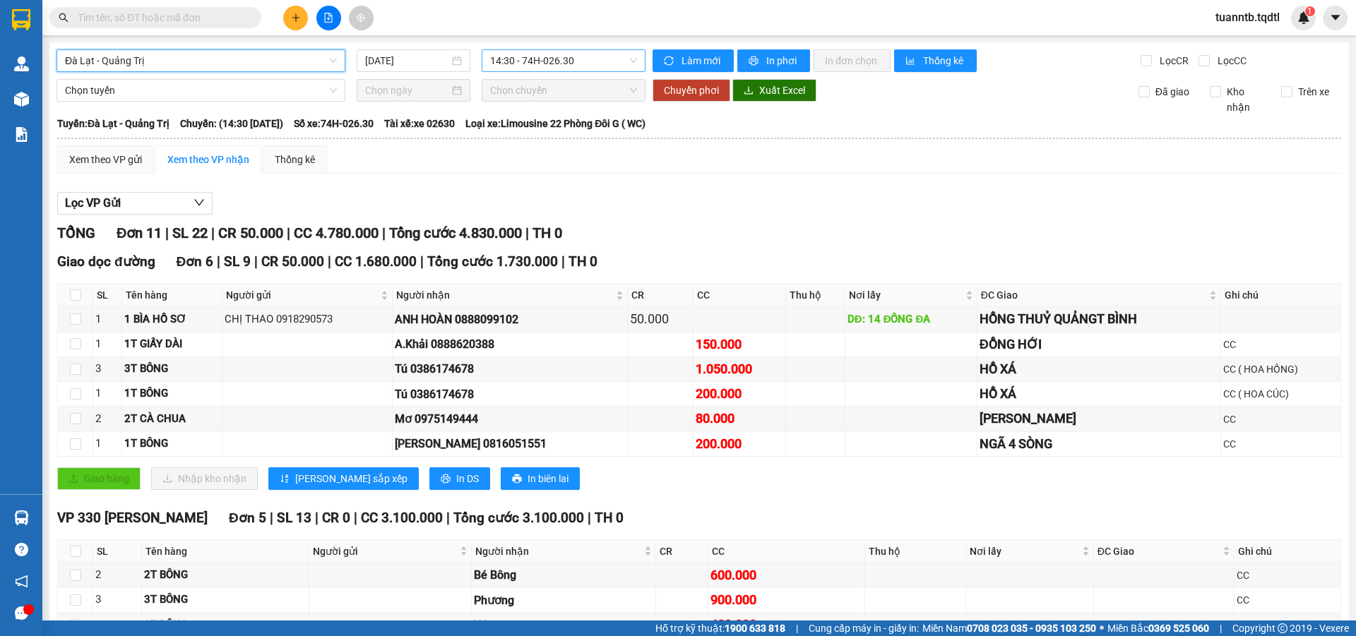
click at [581, 63] on span "14:30 - 74H-026.30" at bounding box center [563, 60] width 147 height 21
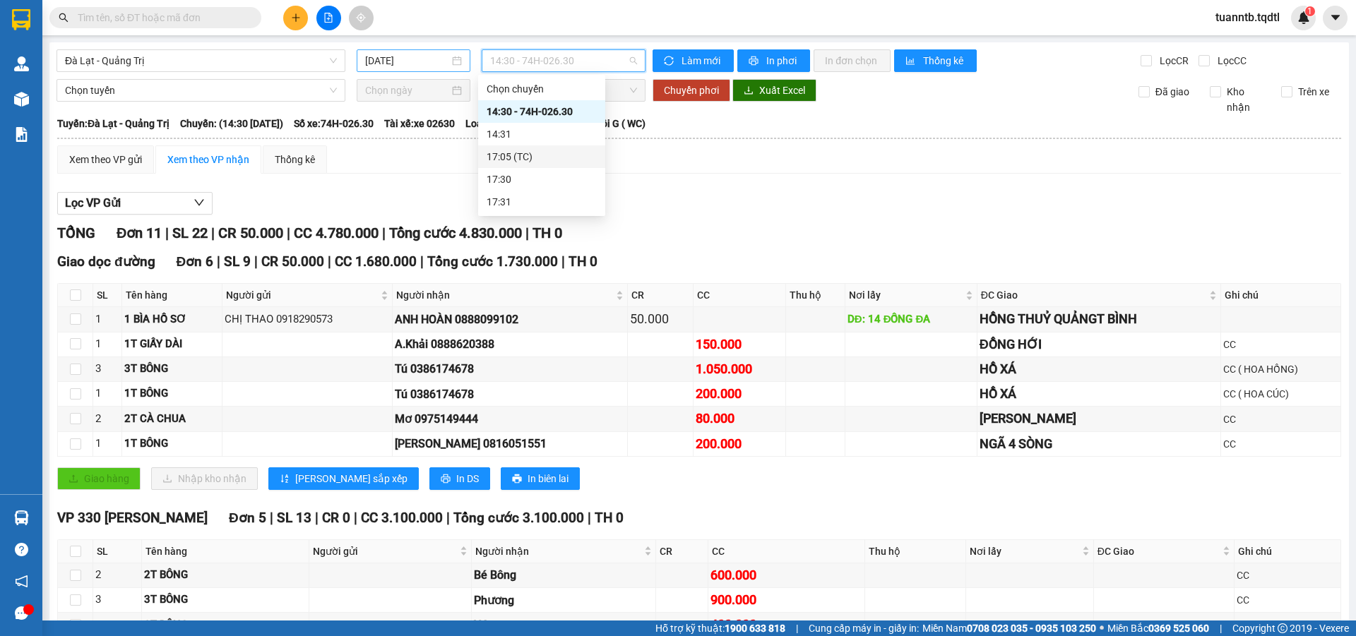
click at [398, 57] on input "[DATE]" at bounding box center [407, 61] width 84 height 16
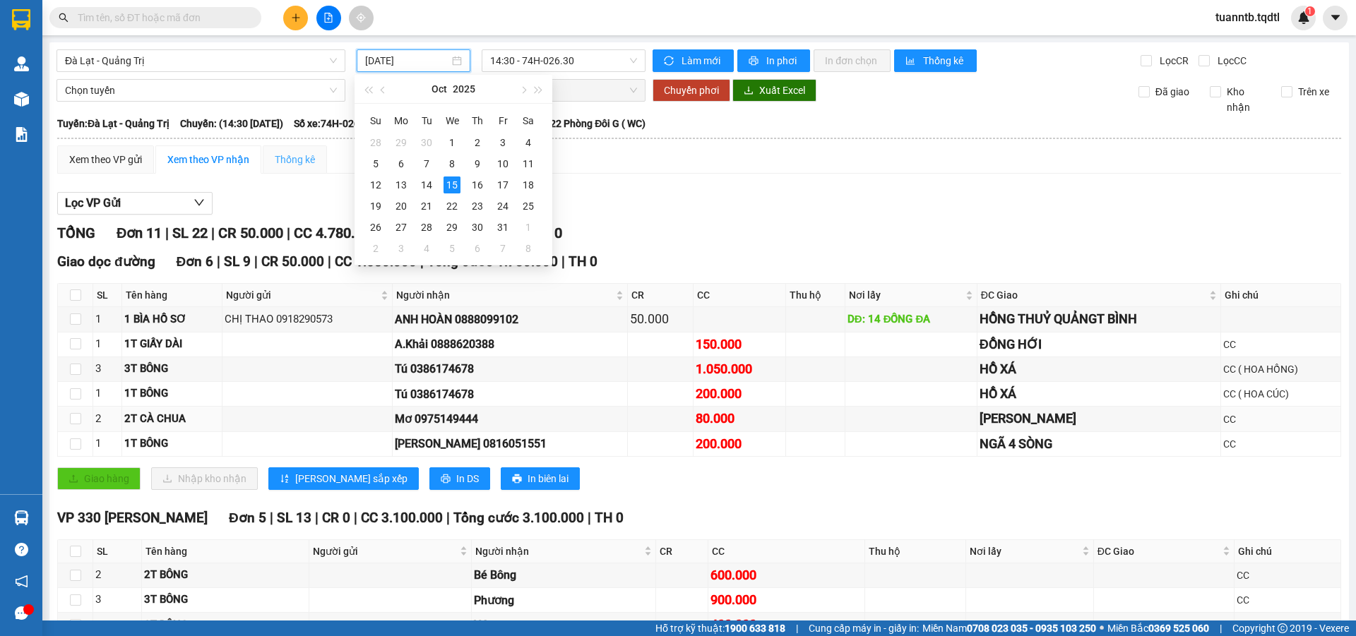
type input "[DATE]"
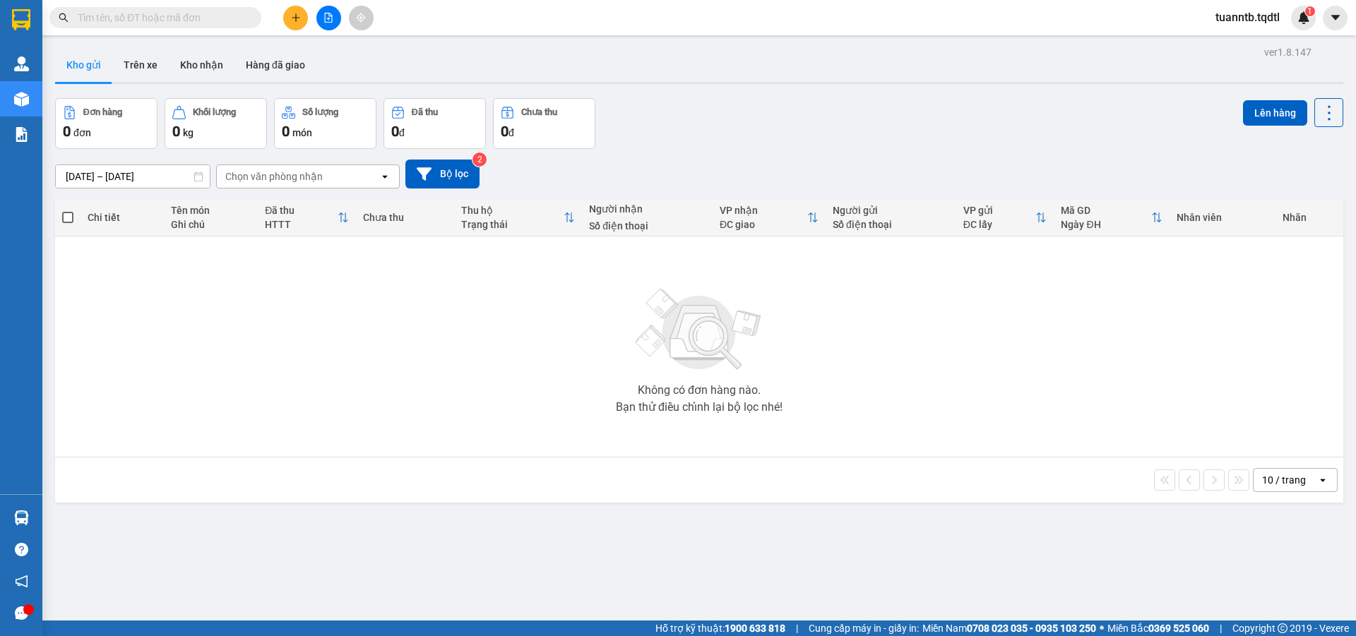
click at [328, 13] on icon "file-add" at bounding box center [329, 18] width 8 height 10
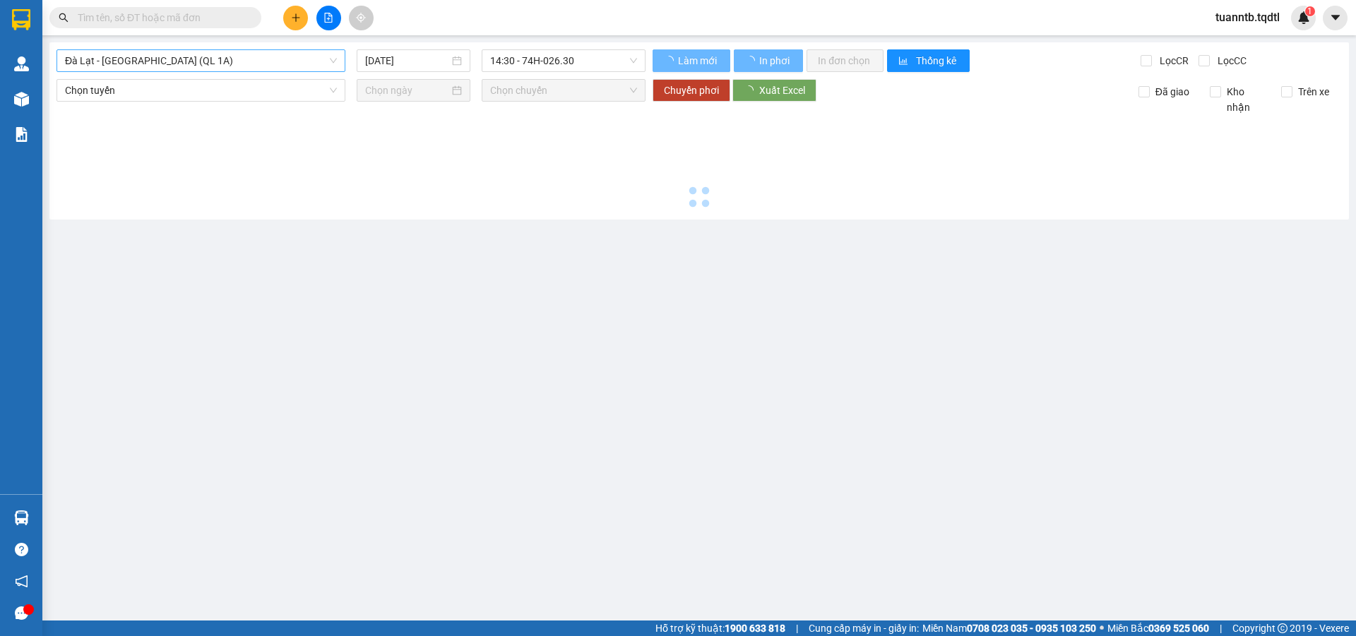
click at [244, 60] on span "Đà Lạt - [GEOGRAPHIC_DATA] (QL 1A)" at bounding box center [201, 60] width 272 height 21
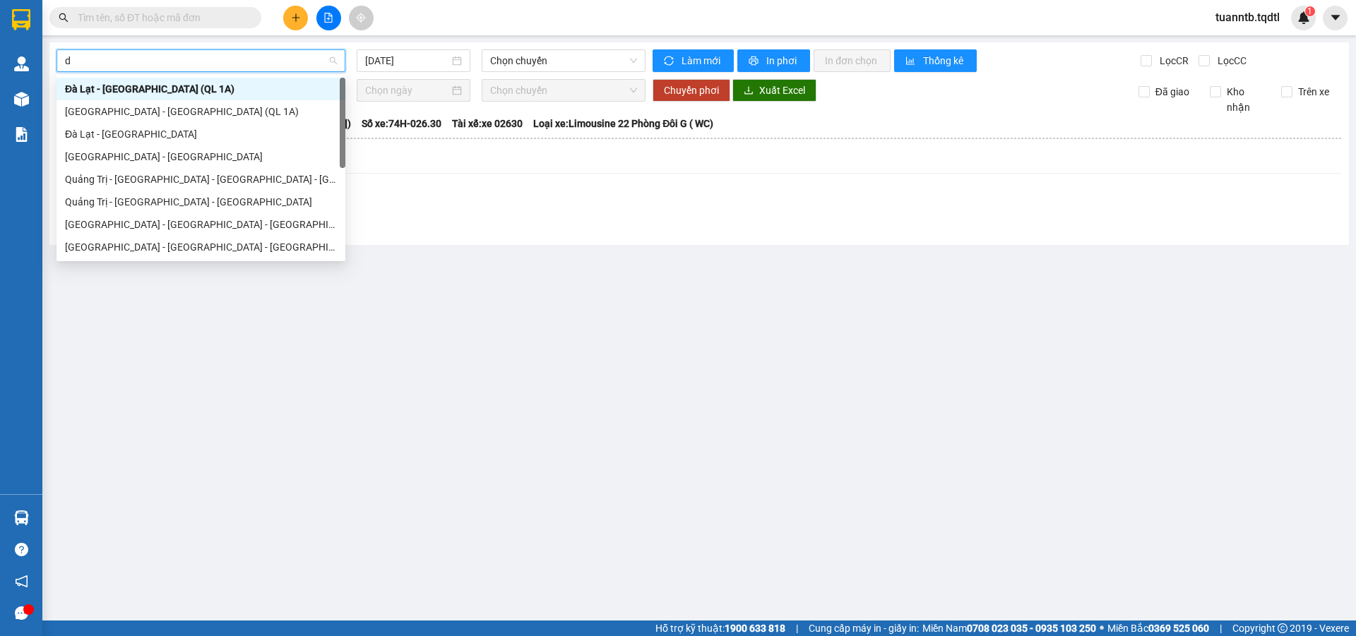
type input "da"
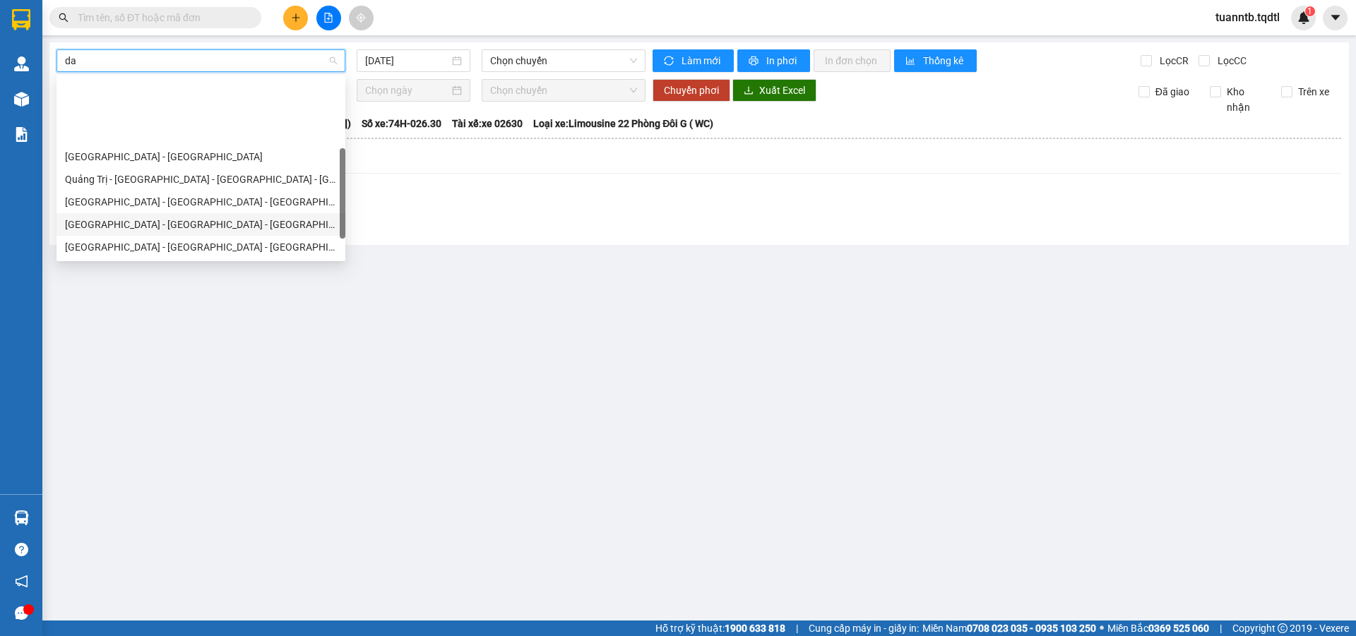
scroll to position [71, 0]
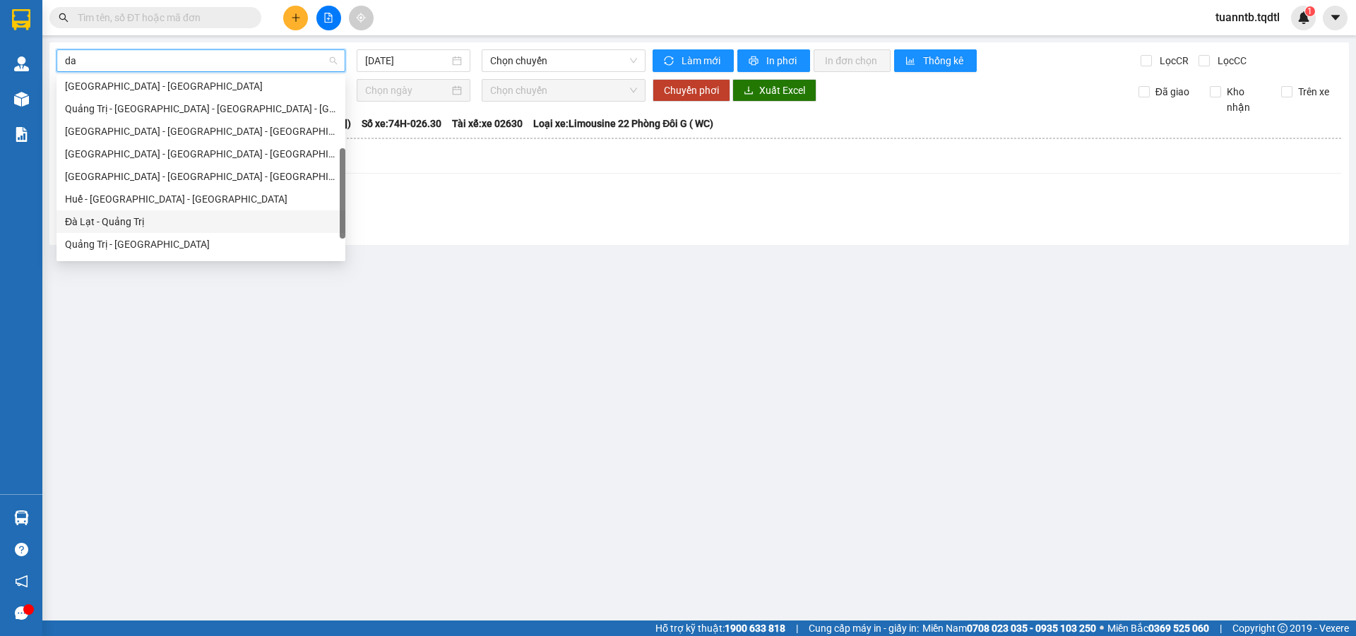
click at [158, 223] on div "Đà Lạt - Quảng Trị" at bounding box center [201, 222] width 272 height 16
type input "[DATE]"
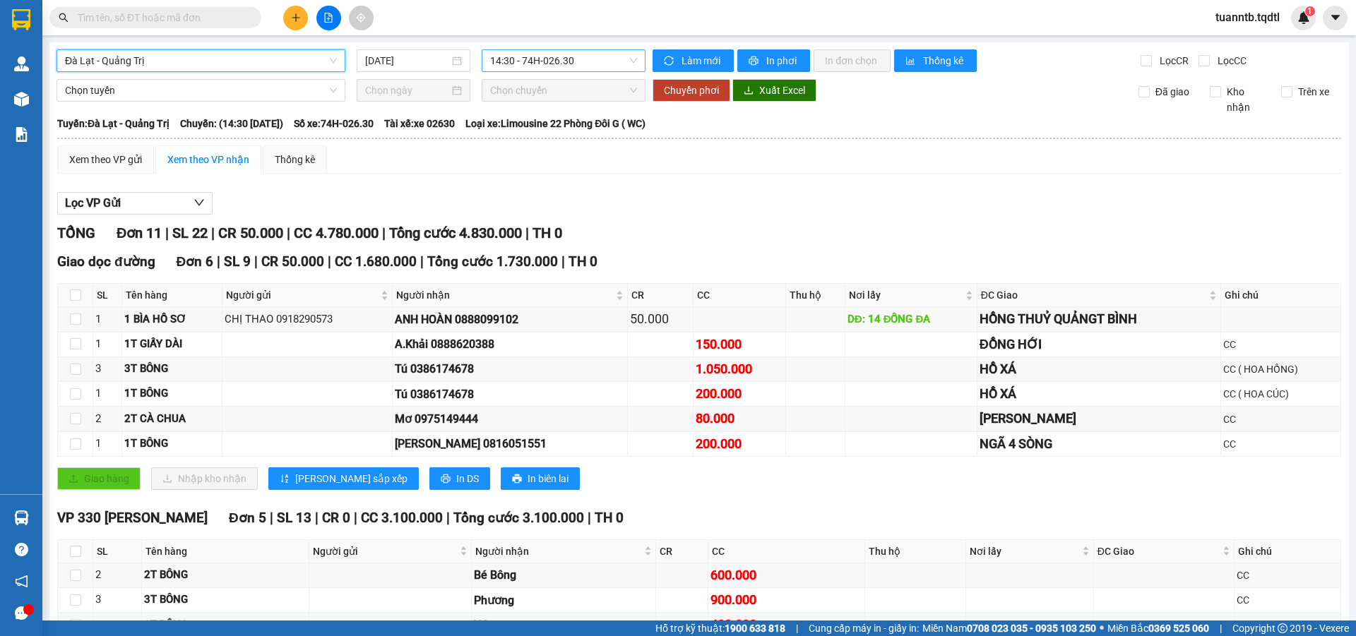
click at [556, 71] on div "14:30 - 74H-026.30" at bounding box center [564, 60] width 164 height 23
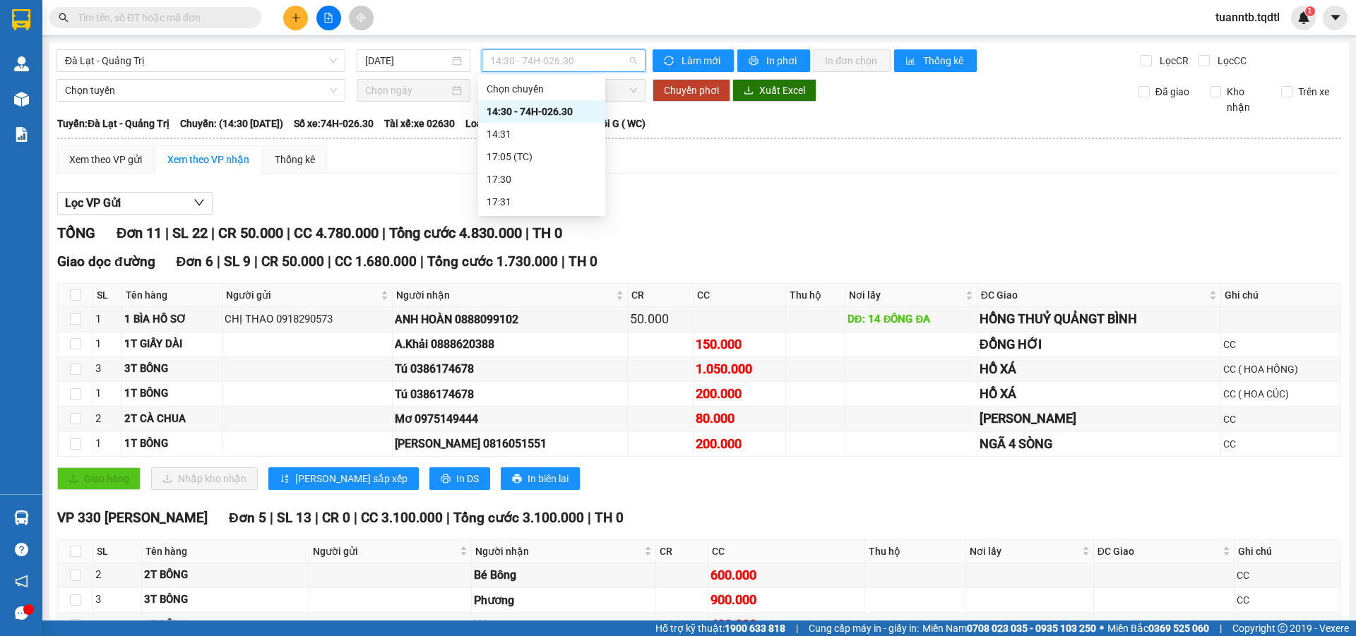
click at [532, 112] on div "14:30 - 74H-026.30" at bounding box center [542, 112] width 110 height 16
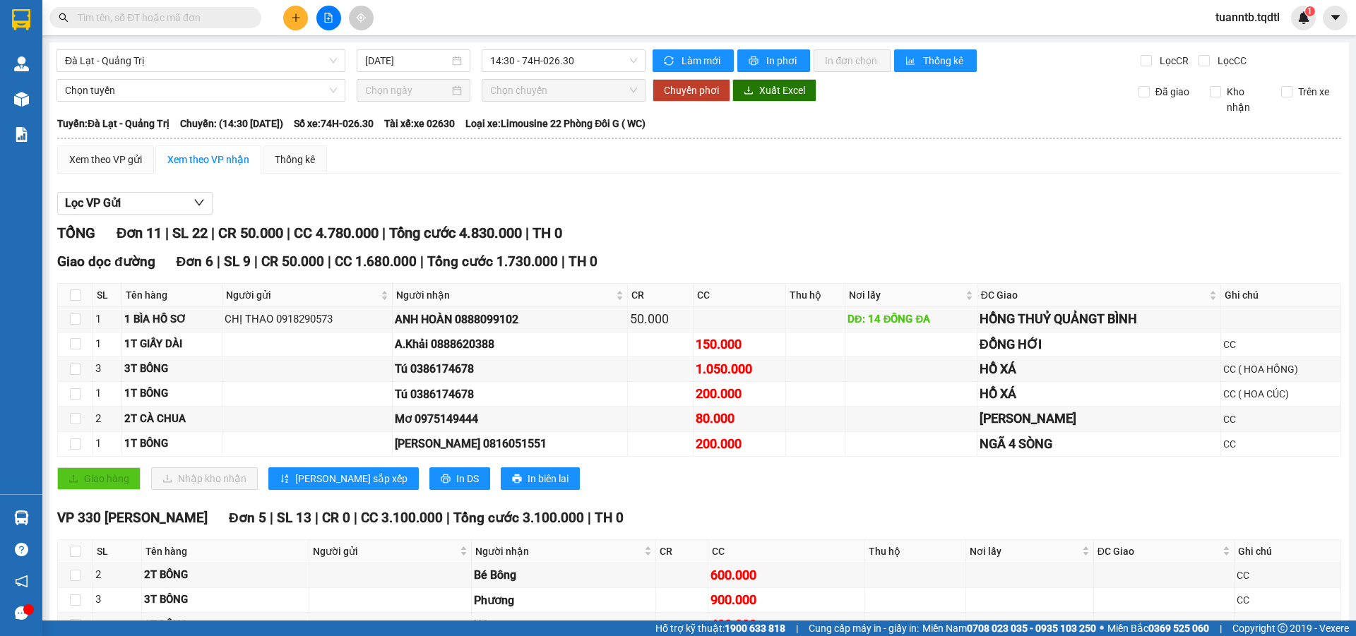
click at [263, 49] on div "[GEOGRAPHIC_DATA] - [GEOGRAPHIC_DATA] [DATE] 14:30 - 74H-026.30 Làm mới In phơi…" at bounding box center [699, 397] width 1300 height 711
click at [557, 59] on span "14:30 - 74H-026.30" at bounding box center [563, 60] width 147 height 21
click at [312, 68] on span "Đà Lạt - Quảng Trị" at bounding box center [201, 60] width 272 height 21
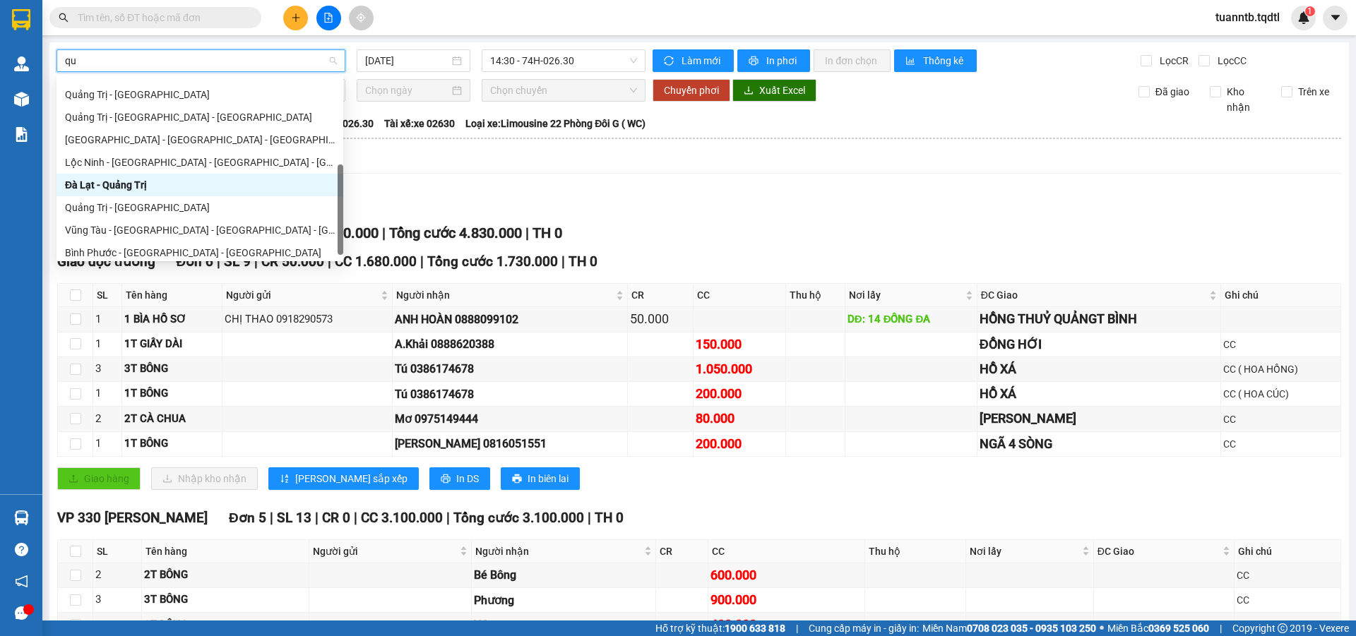
scroll to position [90, 0]
type input "quang"
drag, startPoint x: 102, startPoint y: 198, endPoint x: 447, endPoint y: 239, distance: 347.0
click at [105, 198] on div "Quảng Trị - [GEOGRAPHIC_DATA]" at bounding box center [200, 202] width 270 height 16
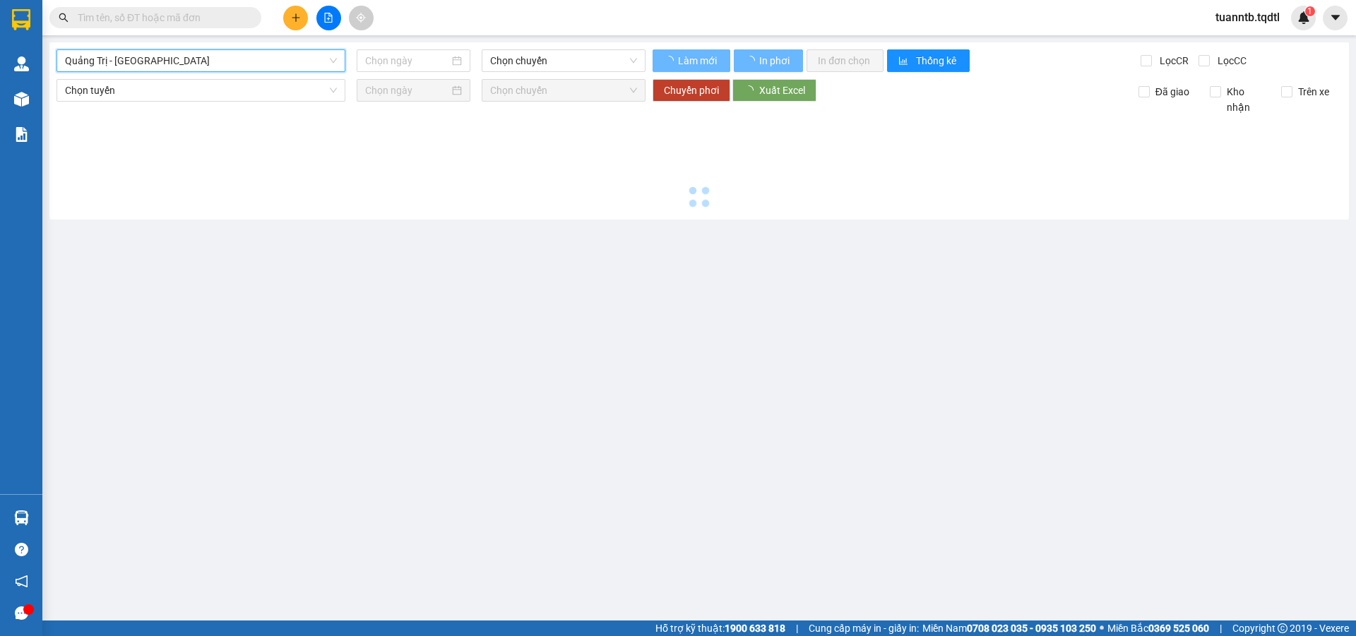
type input "[DATE]"
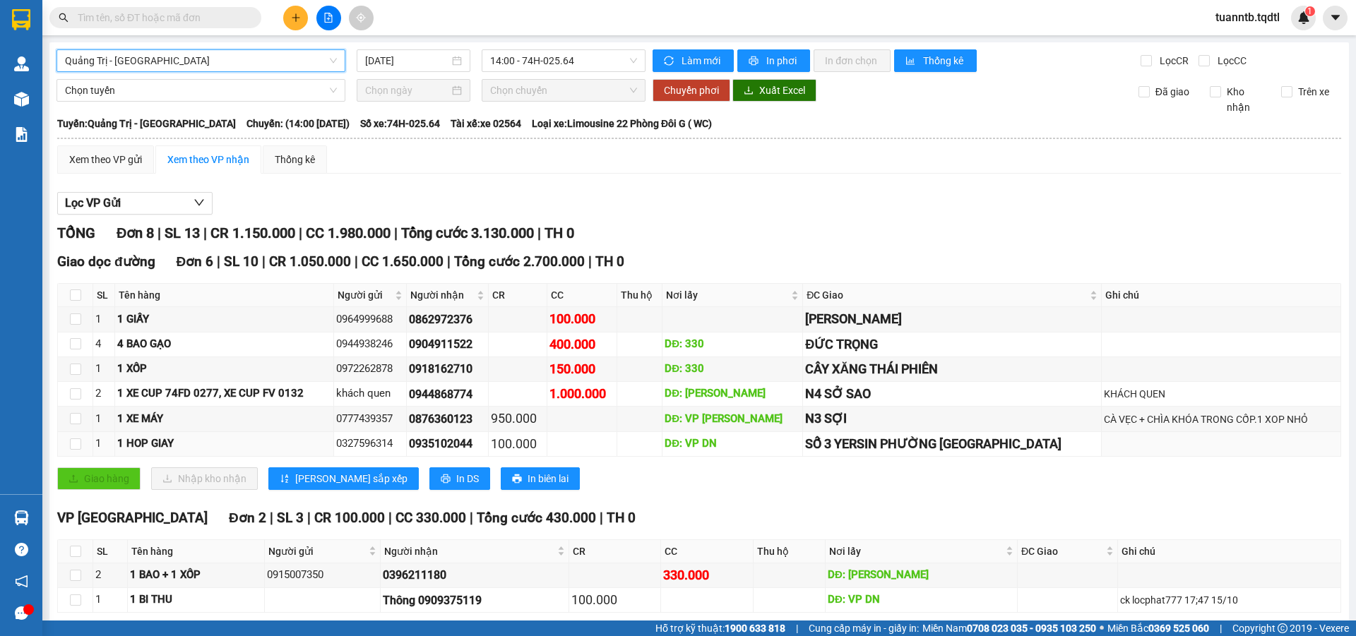
scroll to position [65, 0]
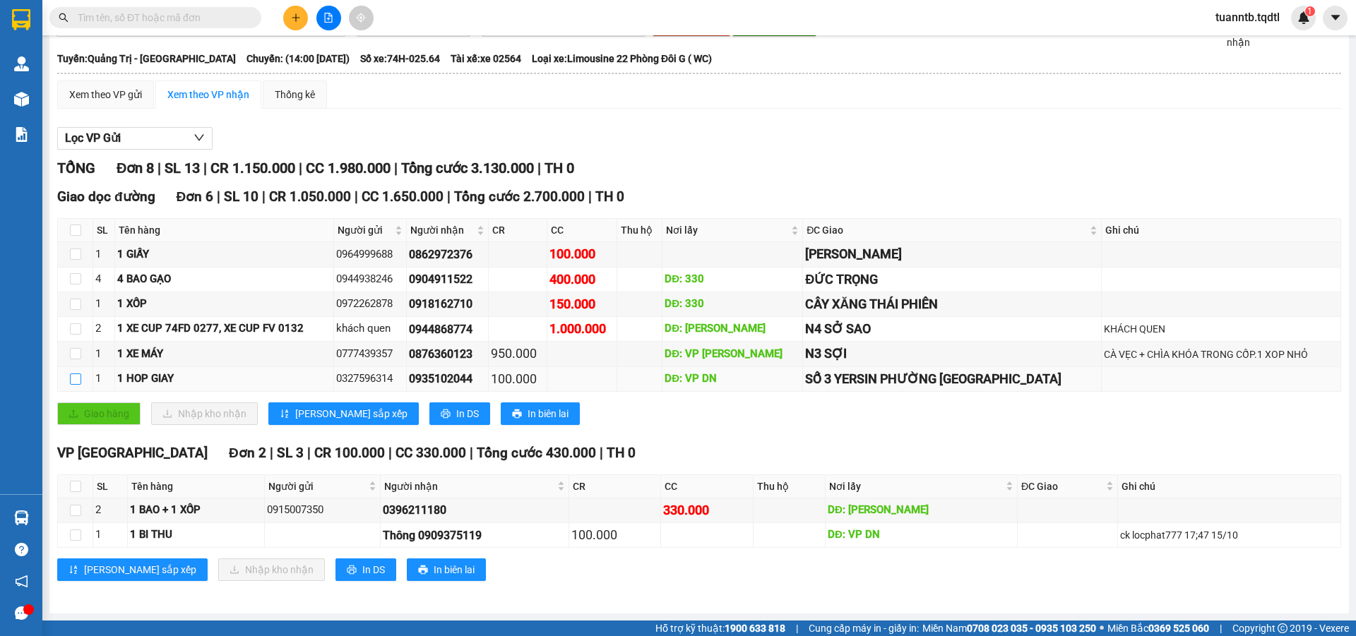
click at [75, 376] on input "checkbox" at bounding box center [75, 379] width 11 height 11
checkbox input "true"
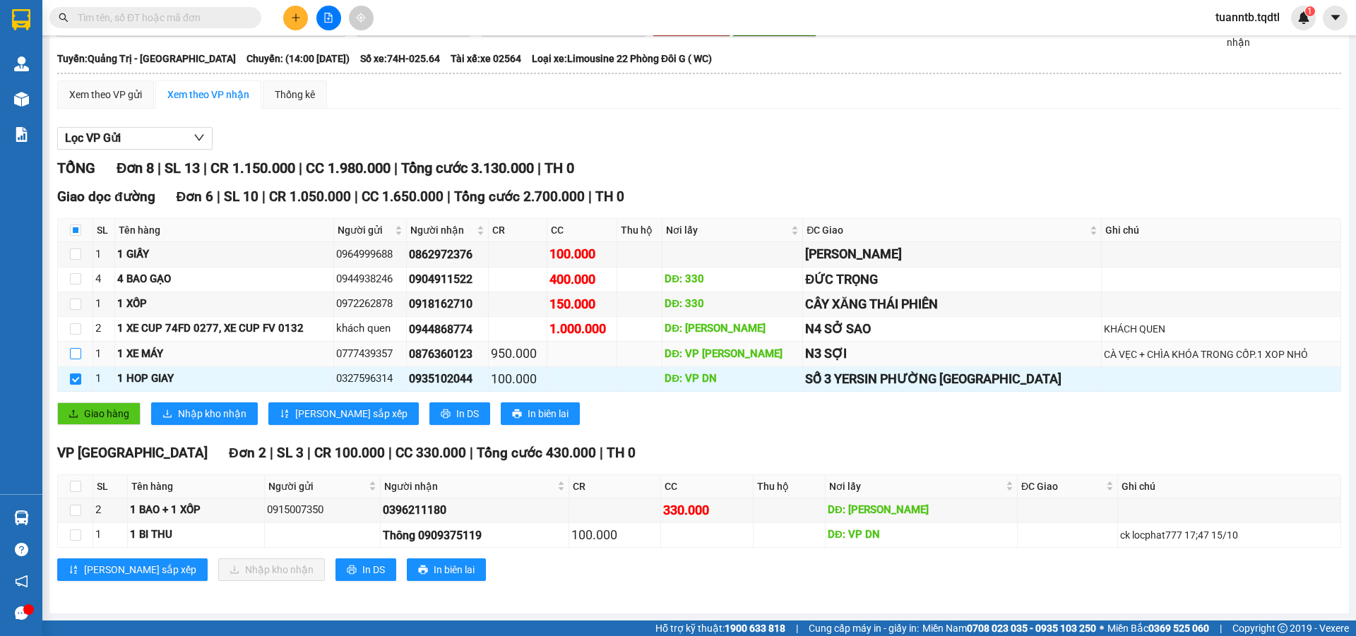
click at [77, 360] on label at bounding box center [75, 355] width 11 height 16
click at [77, 360] on input "checkbox" at bounding box center [75, 353] width 11 height 11
checkbox input "true"
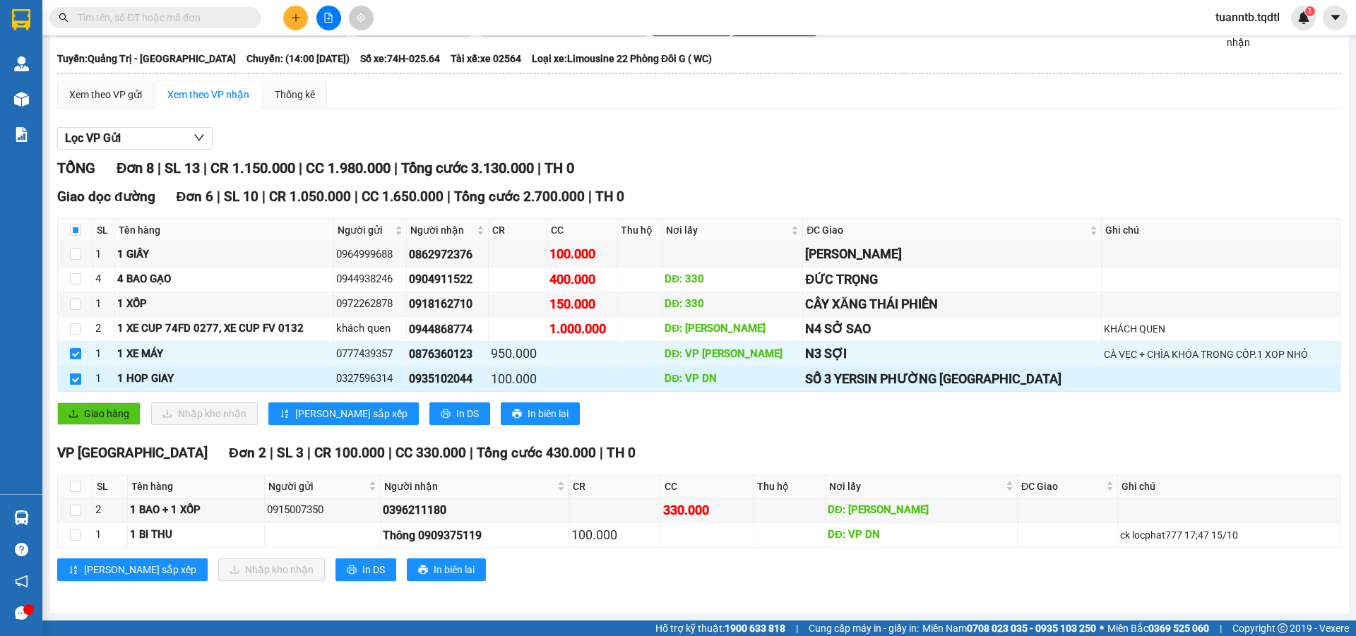
click at [78, 381] on input "checkbox" at bounding box center [75, 379] width 11 height 11
checkbox input "false"
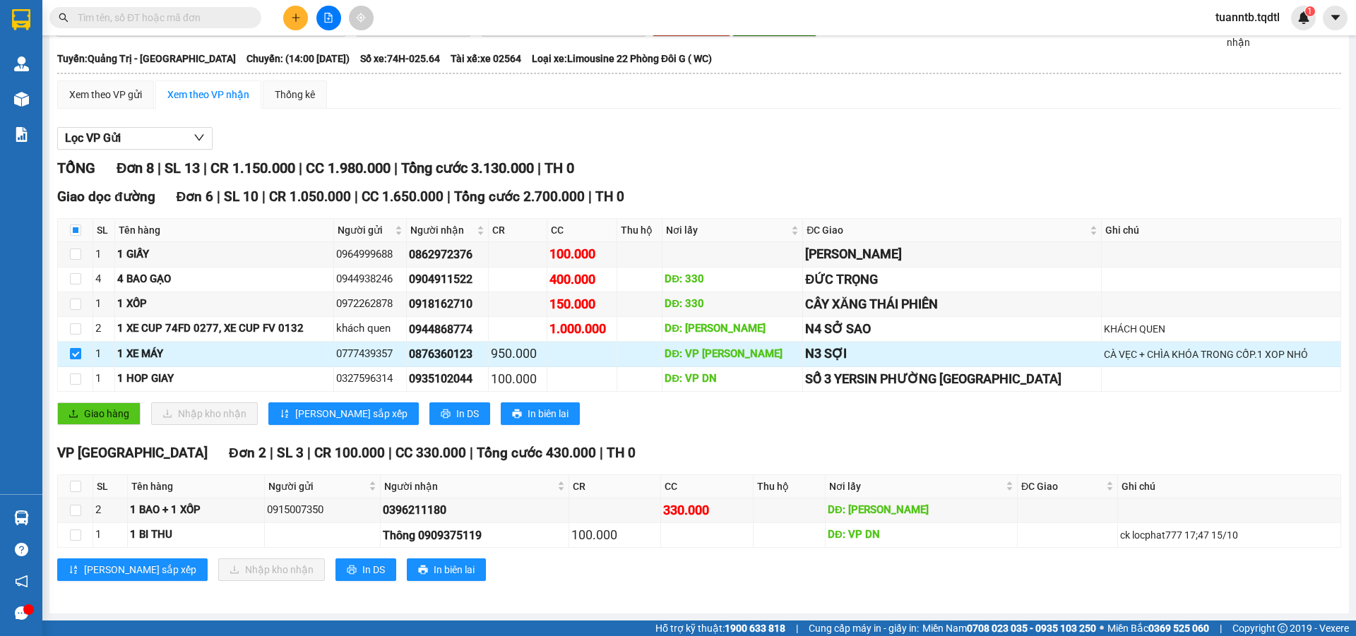
click at [76, 361] on label at bounding box center [75, 355] width 11 height 16
click at [76, 360] on input "checkbox" at bounding box center [75, 353] width 11 height 11
checkbox input "false"
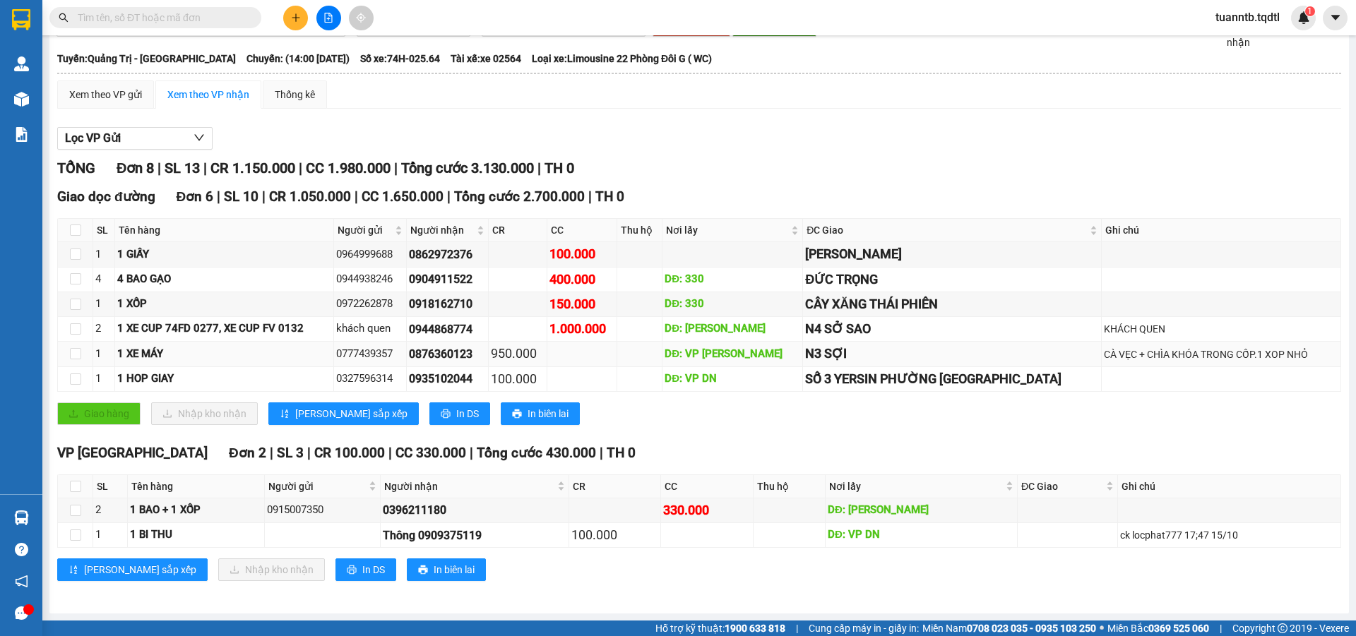
click at [76, 343] on td at bounding box center [75, 354] width 35 height 25
click at [79, 332] on input "checkbox" at bounding box center [75, 328] width 11 height 11
checkbox input "true"
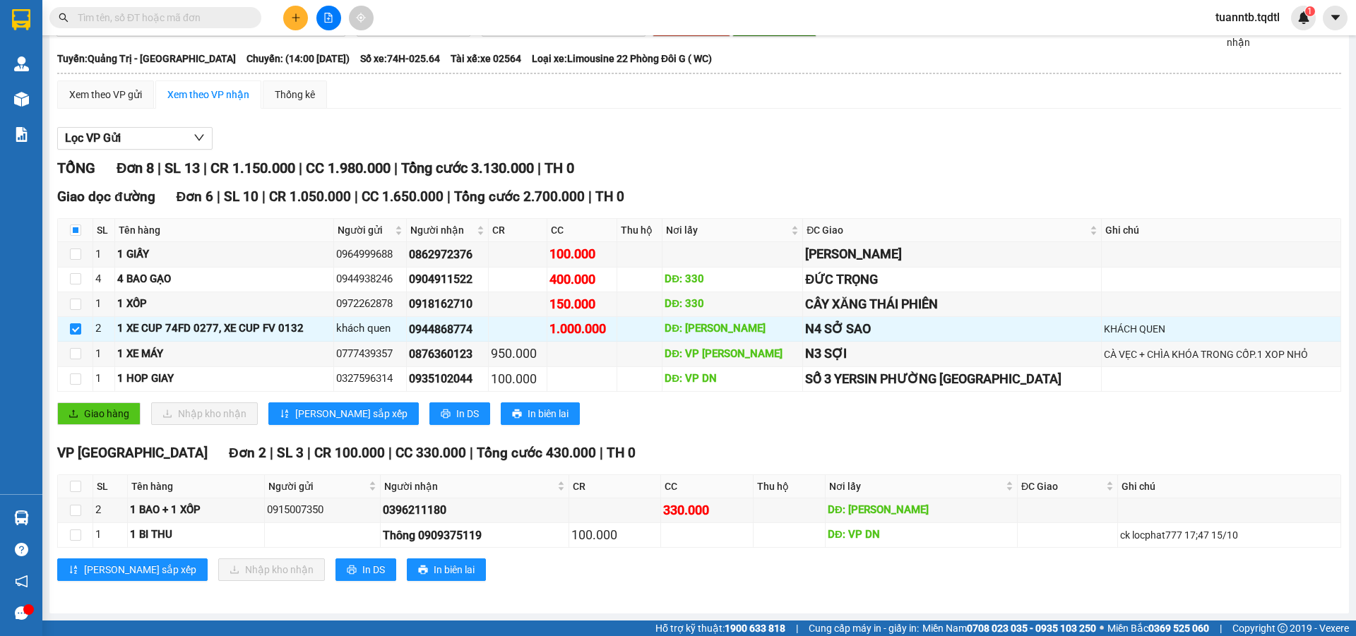
scroll to position [0, 0]
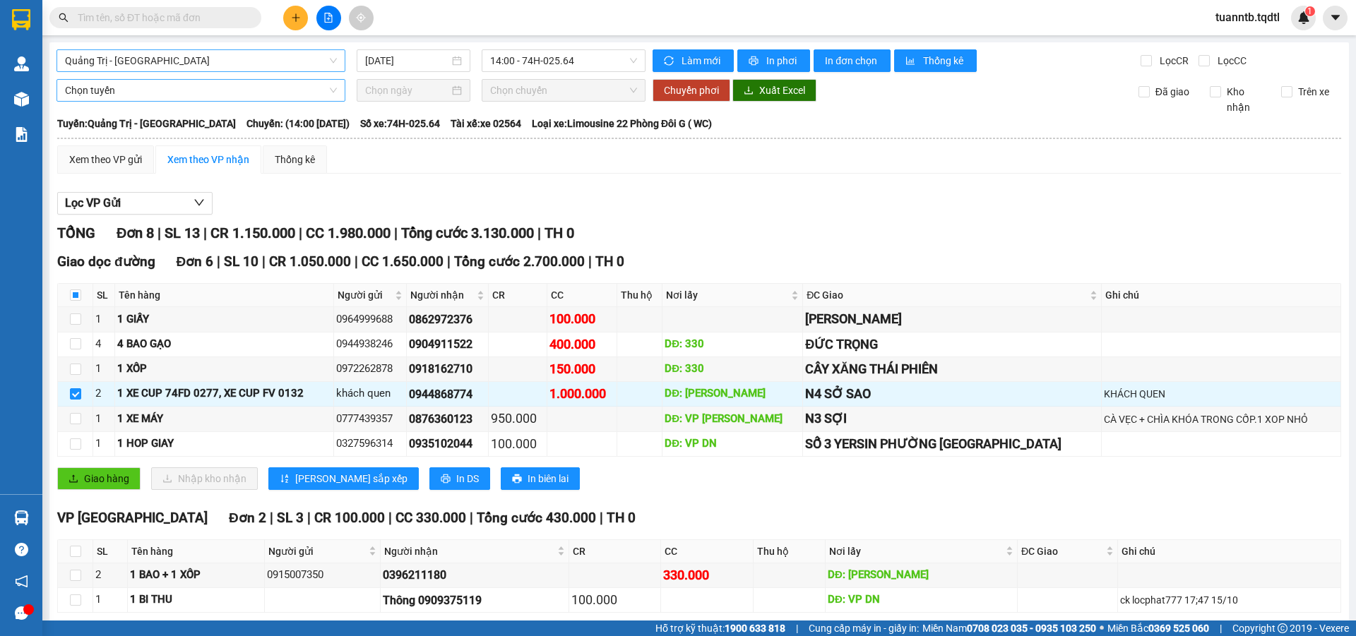
click at [105, 81] on span "Chọn tuyến" at bounding box center [201, 90] width 272 height 21
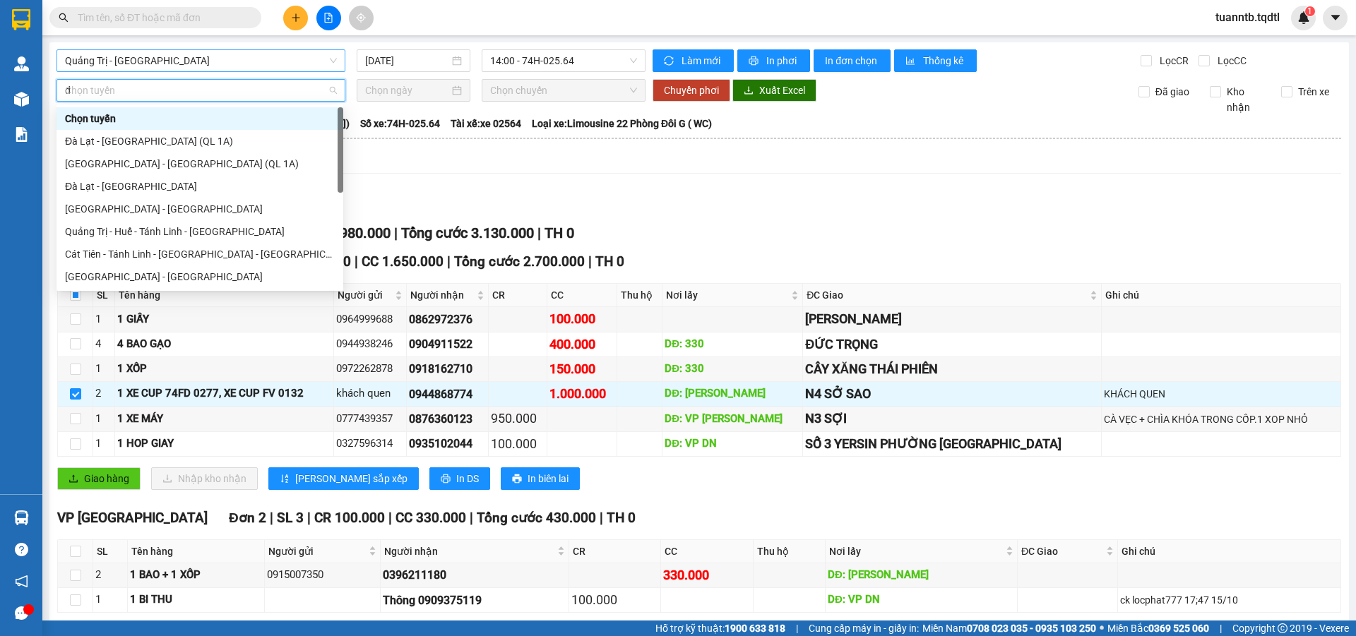
type input "da"
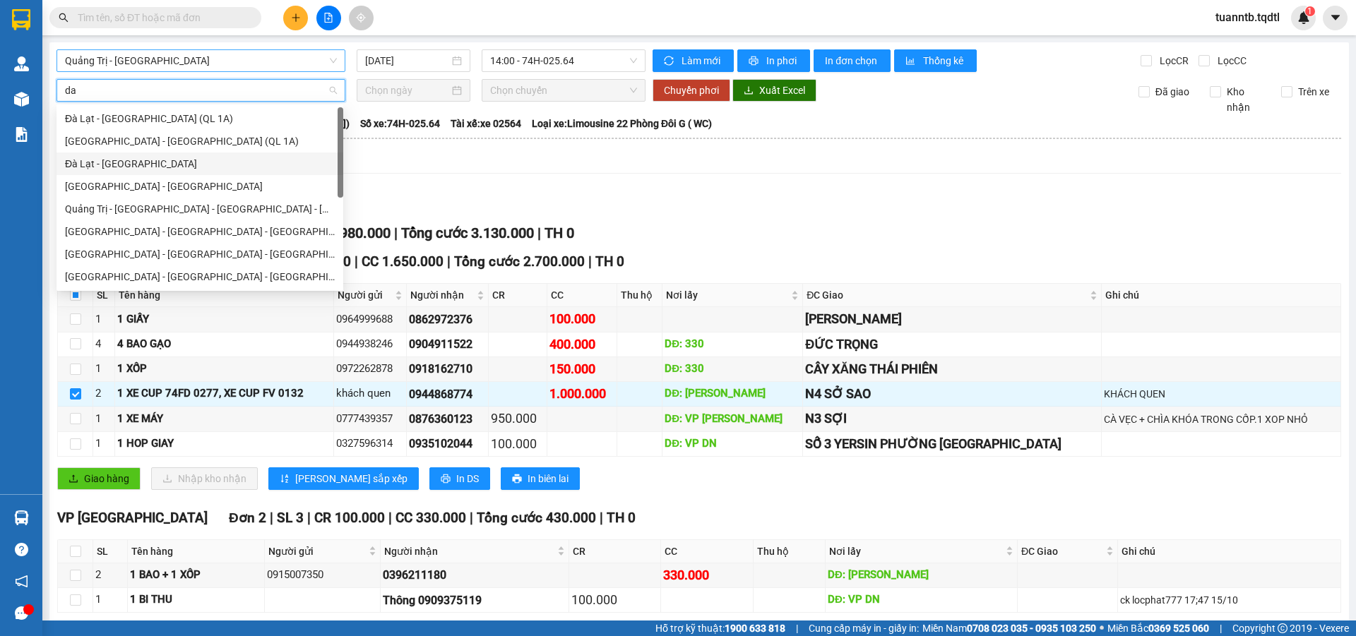
click at [107, 165] on div "Đà Lạt - [GEOGRAPHIC_DATA]" at bounding box center [200, 164] width 270 height 16
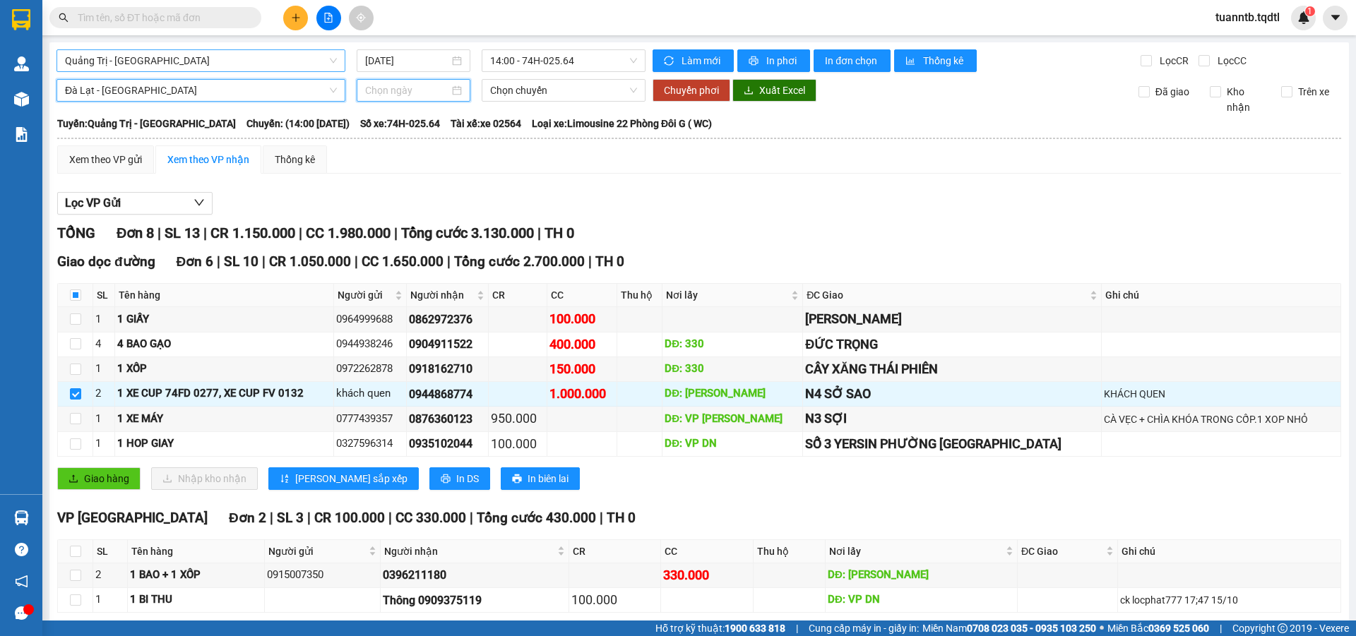
click at [428, 86] on input at bounding box center [407, 91] width 84 height 16
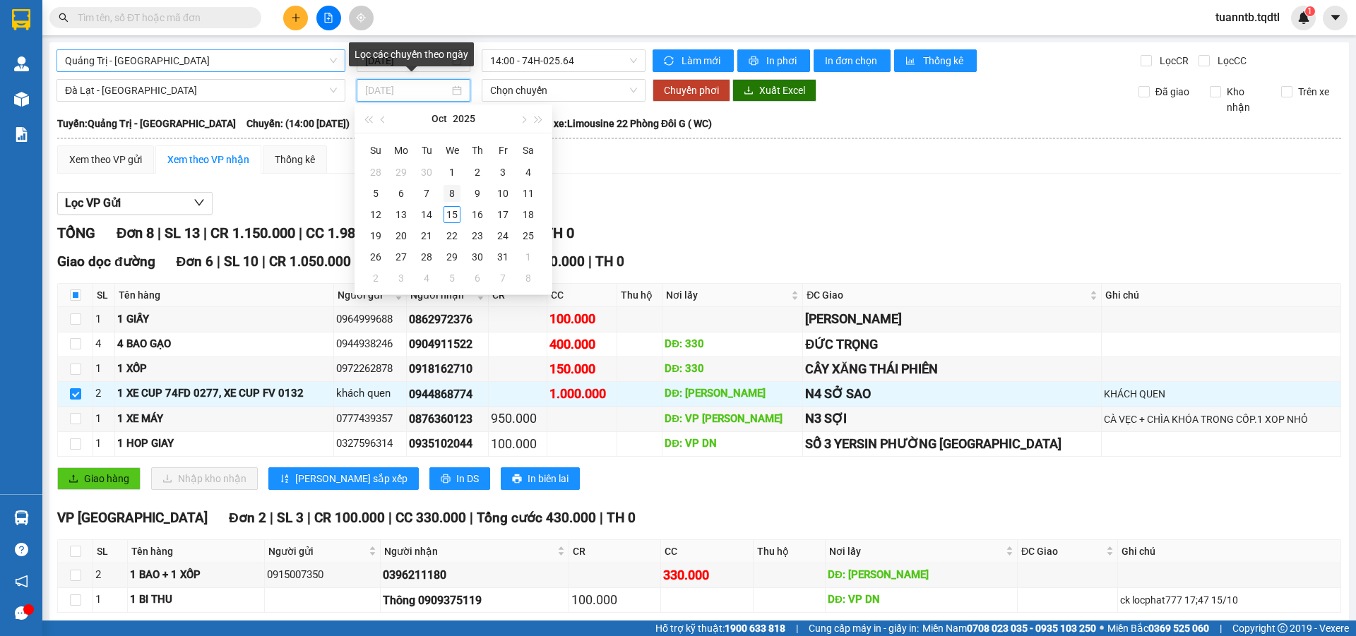
drag, startPoint x: 444, startPoint y: 161, endPoint x: 455, endPoint y: 194, distance: 34.2
type input "[DATE]"
drag, startPoint x: 455, startPoint y: 194, endPoint x: 448, endPoint y: 217, distance: 24.4
click at [449, 216] on div "15" at bounding box center [452, 214] width 17 height 17
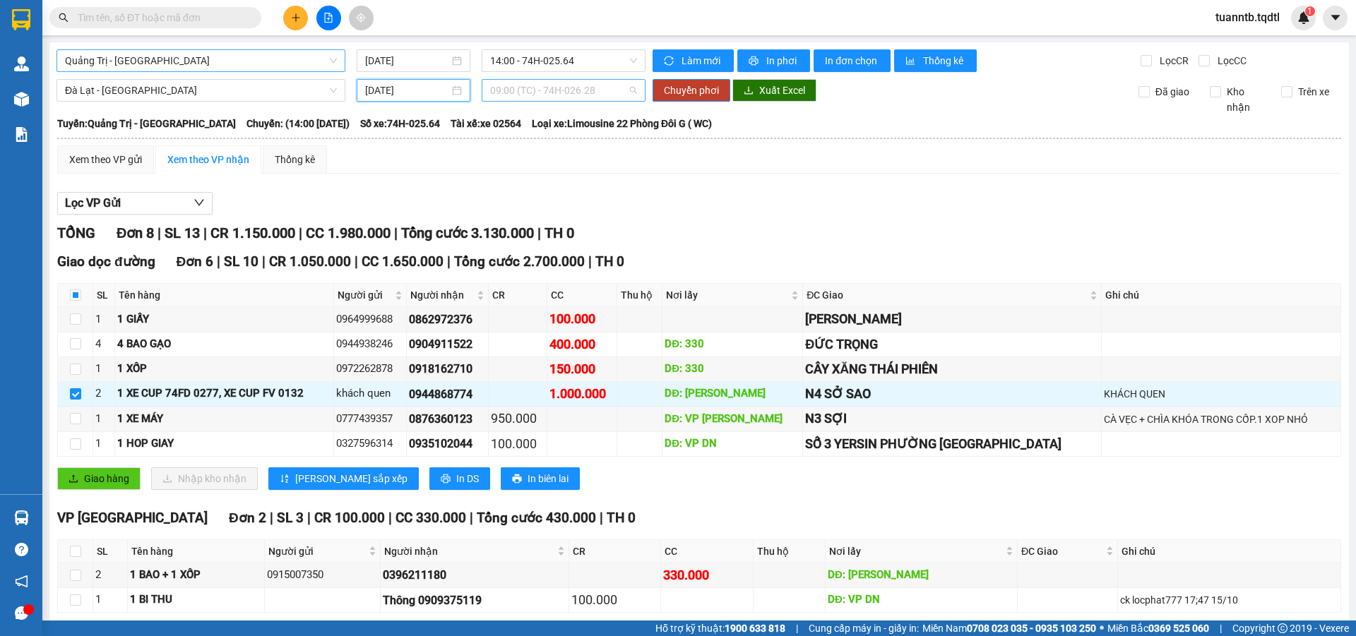
click at [555, 85] on span "09:00 (TC) - 74H-026.28" at bounding box center [563, 90] width 147 height 21
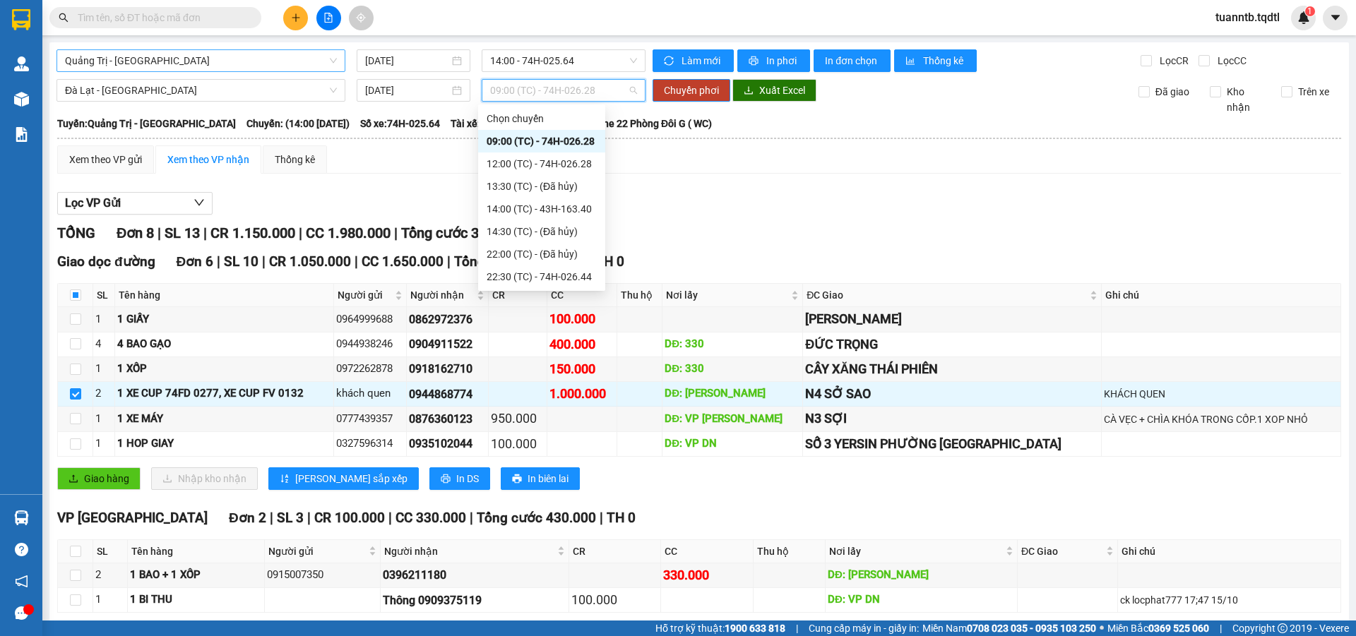
click at [565, 144] on div "09:00 (TC) - 74H-026.28" at bounding box center [542, 141] width 110 height 16
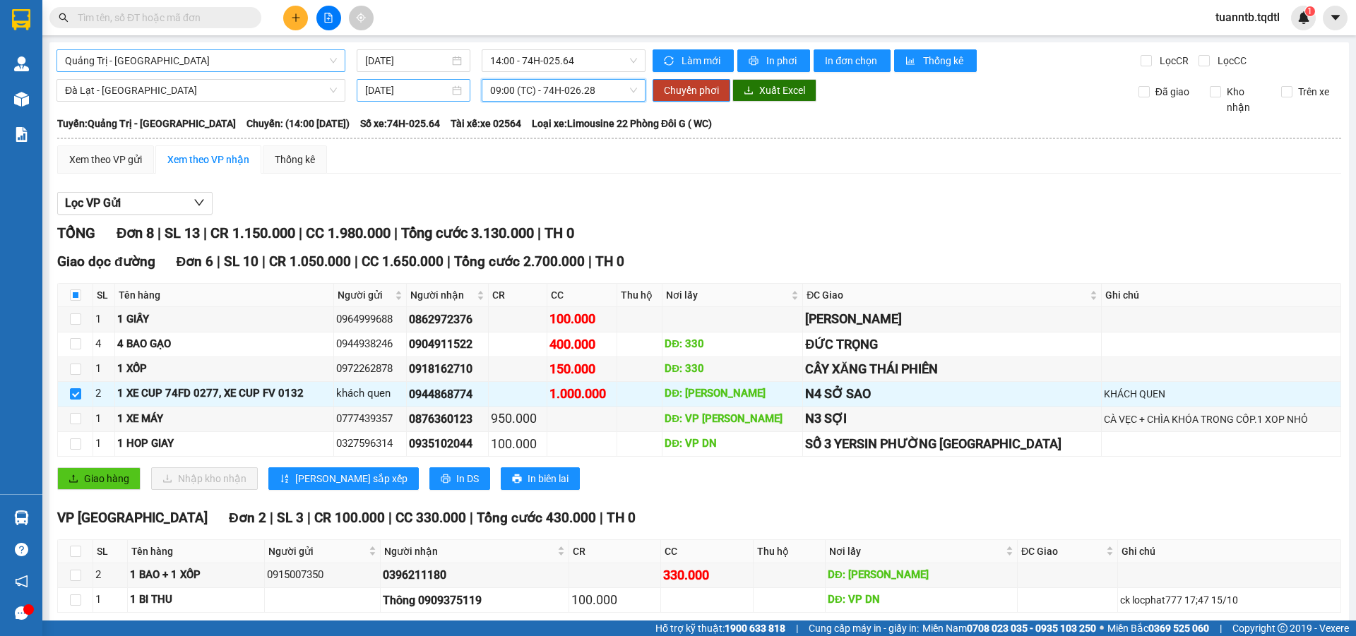
click at [415, 98] on div "[DATE]" at bounding box center [414, 90] width 114 height 23
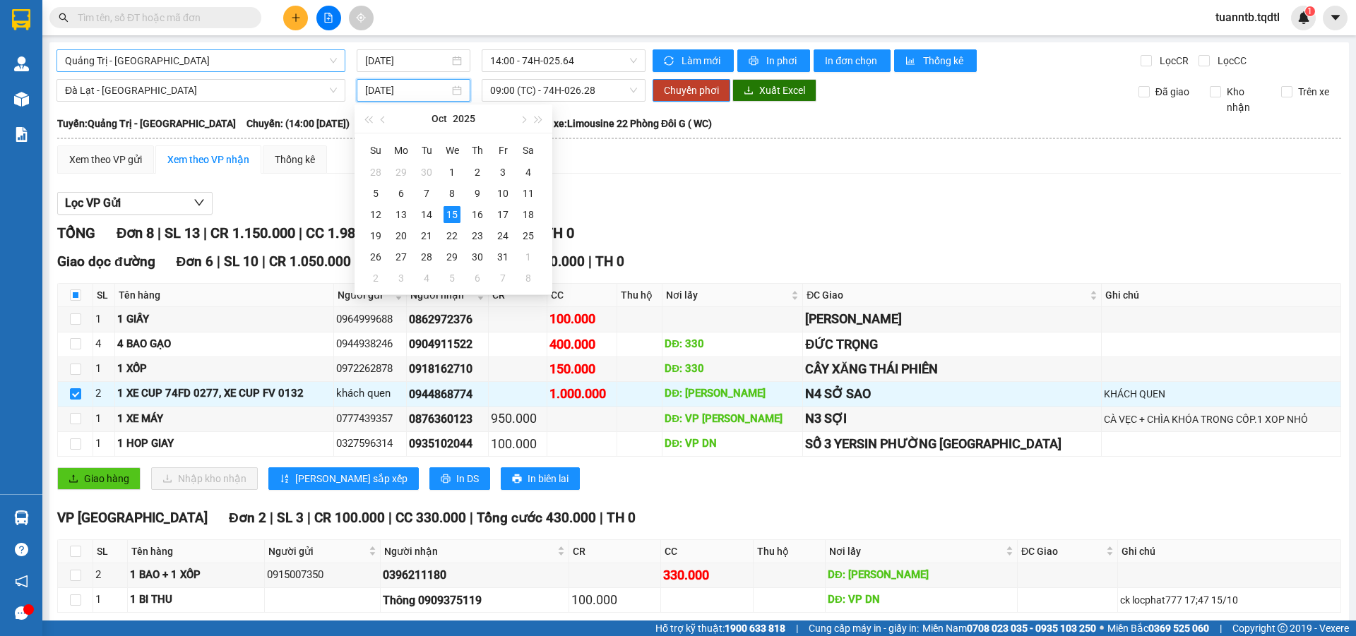
click at [415, 97] on input "[DATE]" at bounding box center [407, 91] width 84 height 16
click at [474, 213] on div "16" at bounding box center [477, 214] width 17 height 17
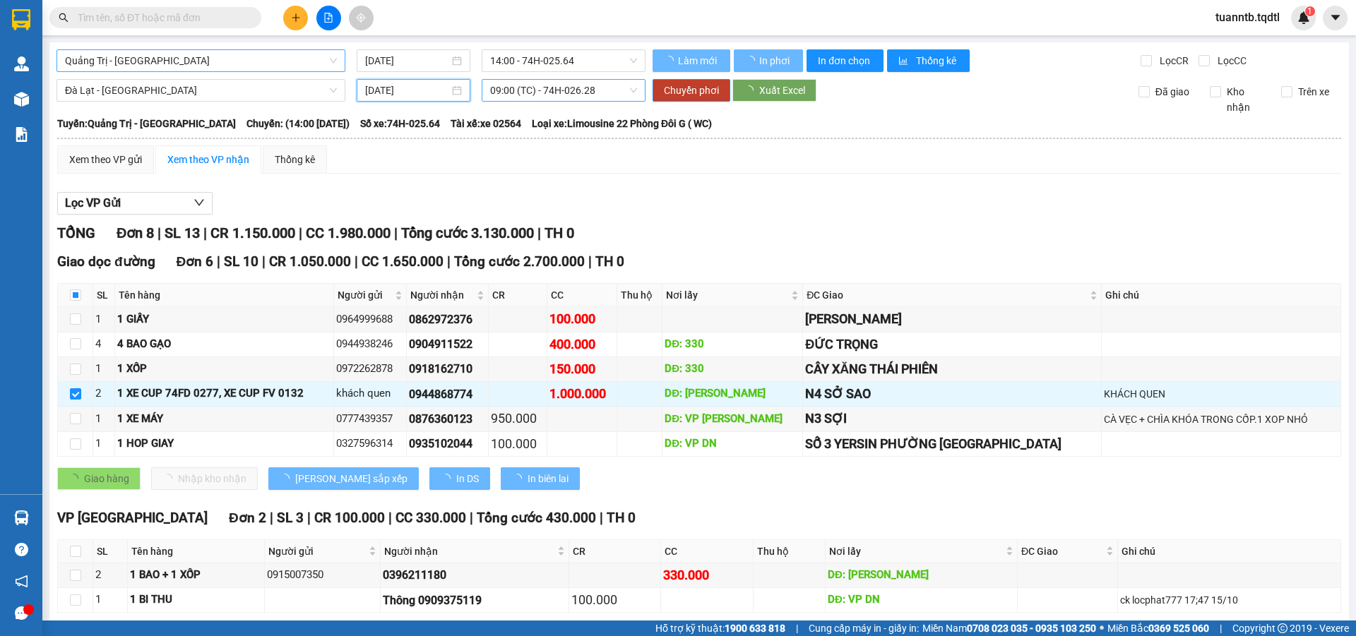
type input "[DATE]"
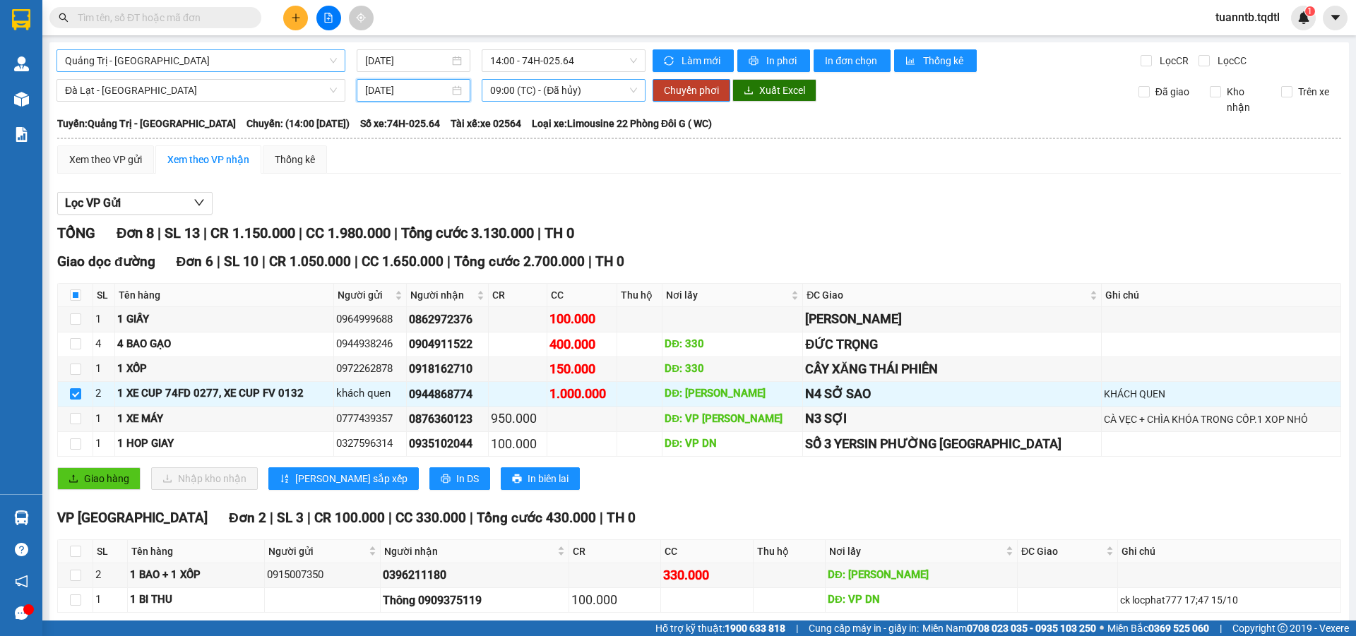
click at [612, 84] on span "09:00 (TC) - (Đã hủy)" at bounding box center [563, 90] width 147 height 21
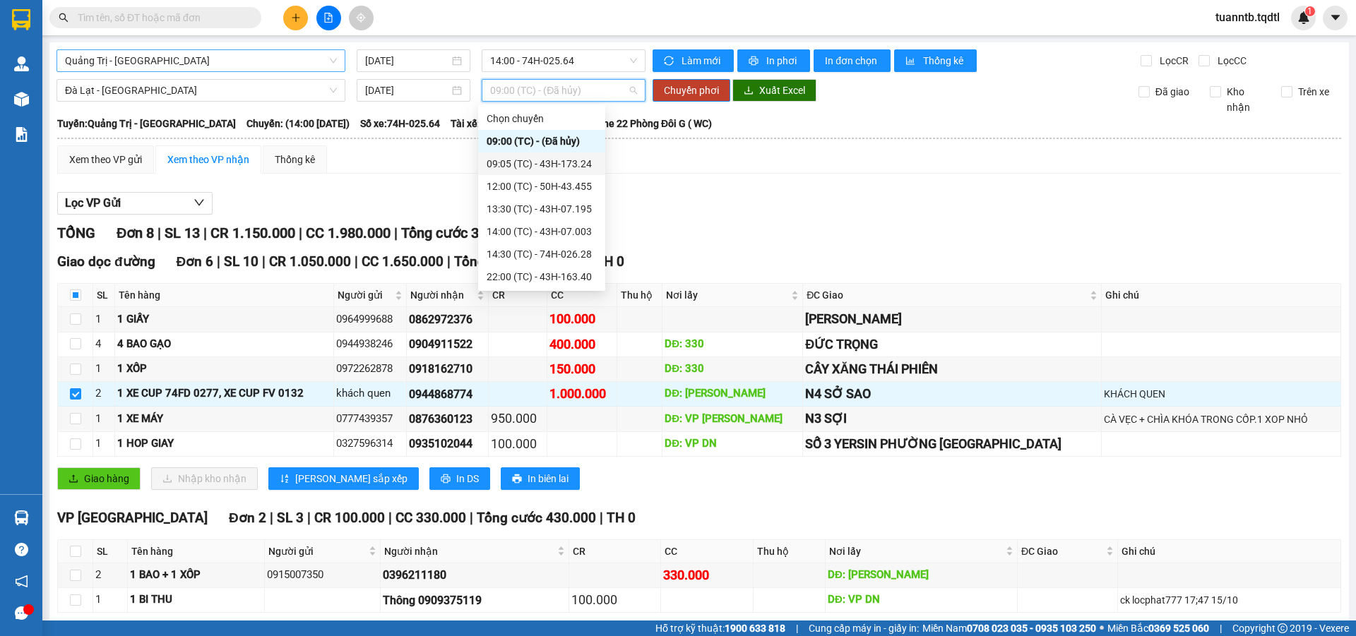
click at [581, 165] on div "09:05 (TC) - 43H-173.24" at bounding box center [542, 164] width 110 height 16
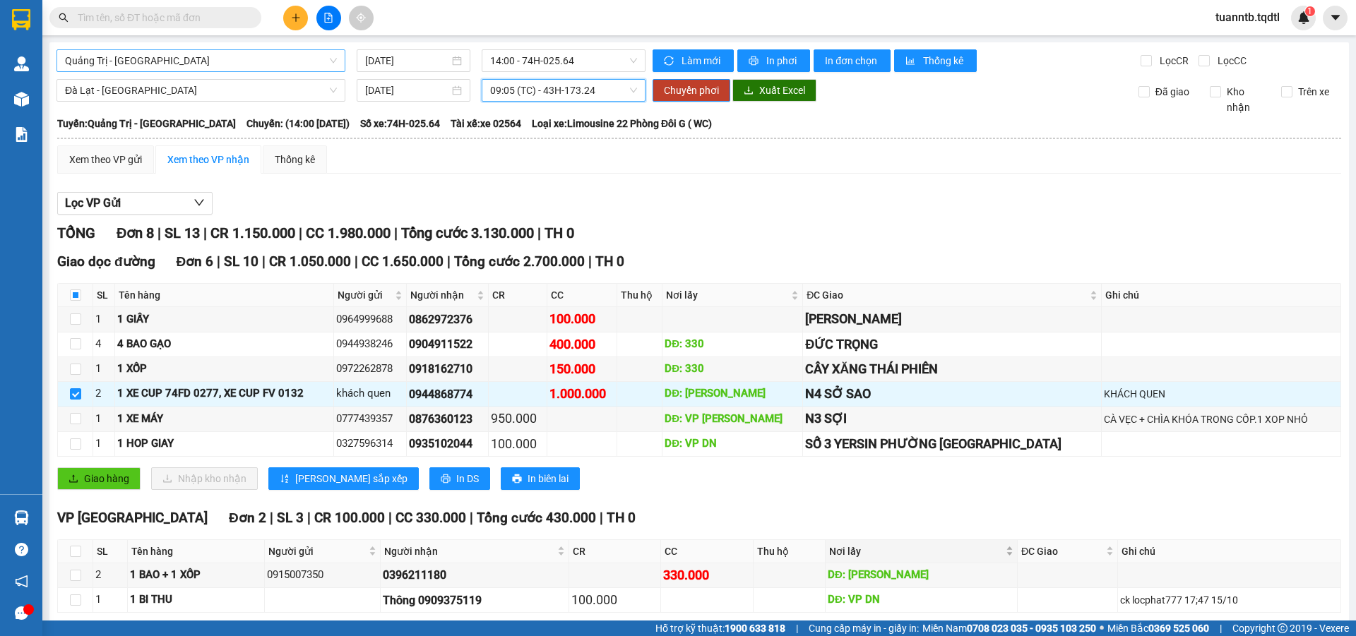
scroll to position [65, 0]
